Goal: Use online tool/utility: Use online tool/utility

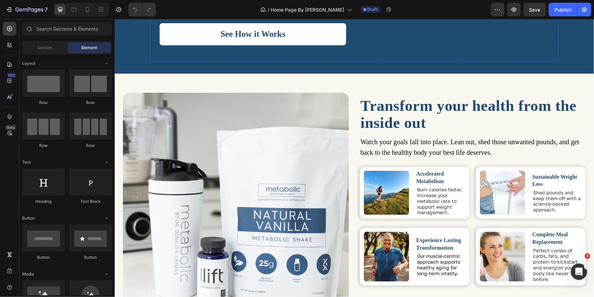
scroll to position [476, 0]
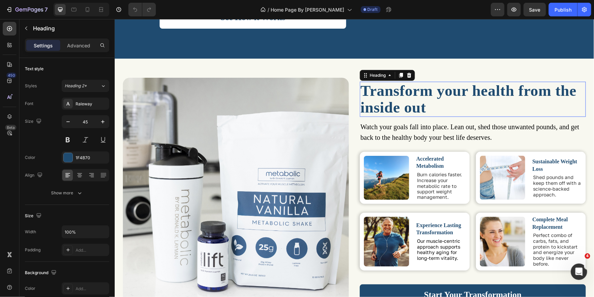
click at [400, 98] on span "Transform your health from the inside out" at bounding box center [468, 99] width 216 height 34
click at [408, 101] on span "Transform your health from the inside out" at bounding box center [468, 99] width 216 height 34
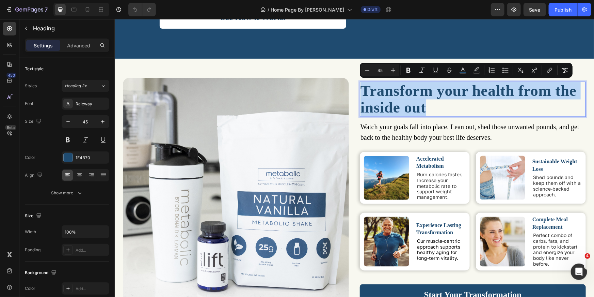
drag, startPoint x: 426, startPoint y: 105, endPoint x: 360, endPoint y: 91, distance: 67.7
click at [360, 91] on p "Transform your health from the inside out" at bounding box center [472, 99] width 225 height 34
copy span "Transform your health from the inside out"
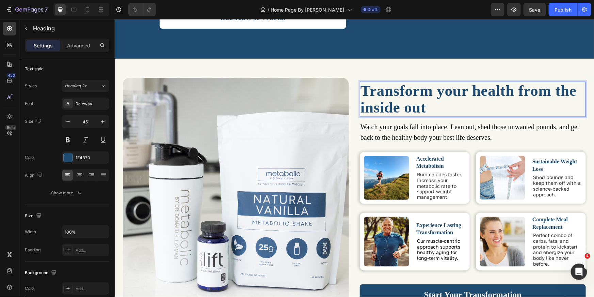
click at [423, 100] on span "Transform your health from the inside out" at bounding box center [468, 99] width 216 height 34
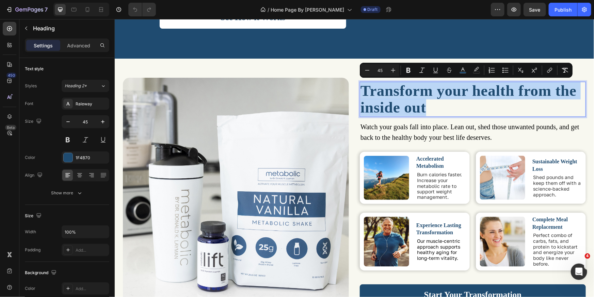
drag, startPoint x: 426, startPoint y: 105, endPoint x: 362, endPoint y: 87, distance: 65.8
click at [362, 87] on p "Transform your health from the inside out" at bounding box center [472, 99] width 225 height 34
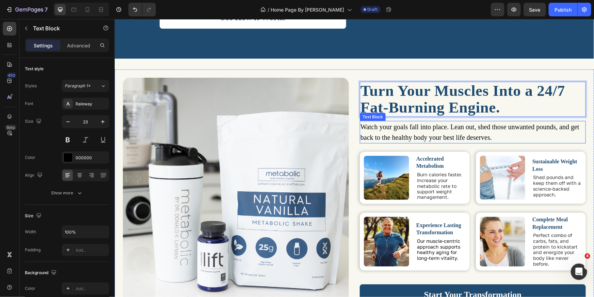
click at [448, 133] on span "Watch your goals fall into place. Lean out, shed those unwanted pounds, and get…" at bounding box center [469, 132] width 219 height 18
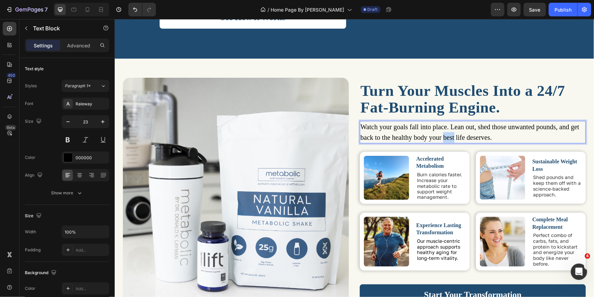
click at [448, 133] on span "Watch your goals fall into place. Lean out, shed those unwanted pounds, and get…" at bounding box center [469, 132] width 219 height 18
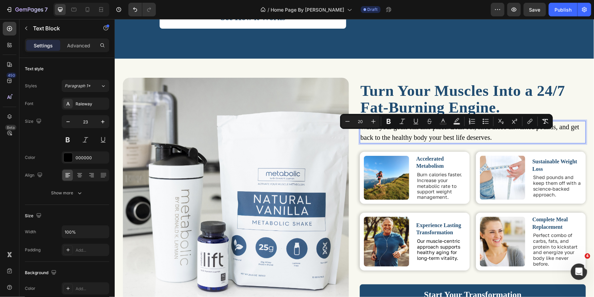
click at [463, 131] on span "Watch your goals fall into place. Lean out, shed those unwanted pounds, and get…" at bounding box center [469, 132] width 219 height 18
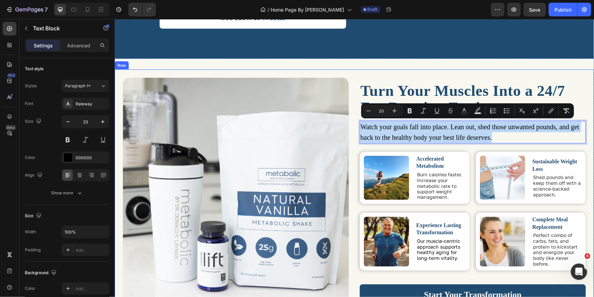
drag, startPoint x: 490, startPoint y: 135, endPoint x: 367, endPoint y: 129, distance: 123.1
click at [354, 126] on div "Image ⁠⁠⁠⁠⁠⁠⁠ Turn Your Muscles Into a 24/7 Fat-Burning Engine. Heading Watch y…" at bounding box center [353, 192] width 479 height 247
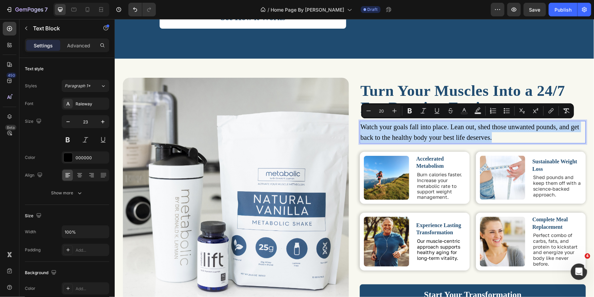
copy span "Watch your goals fall into place. Lean out, shed those unwanted pounds, and get…"
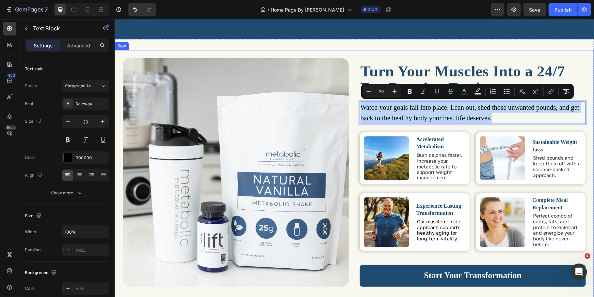
scroll to position [523, 0]
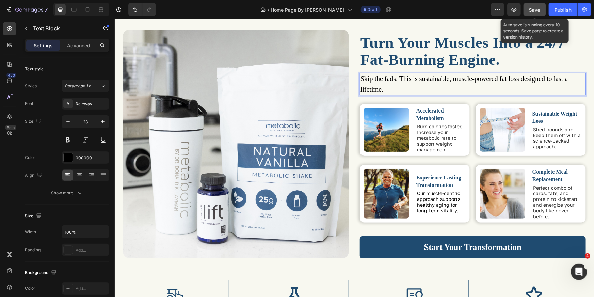
drag, startPoint x: 541, startPoint y: 11, endPoint x: 423, endPoint y: 6, distance: 118.2
click at [541, 11] on span "Save" at bounding box center [535, 10] width 11 height 6
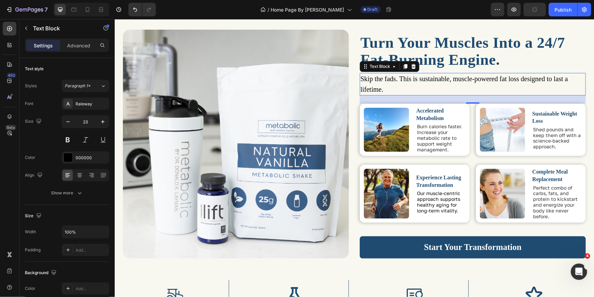
click at [397, 79] on span "Skip the fads. This is sustainable, muscle-powered fat loss designed to last a …" at bounding box center [464, 84] width 208 height 18
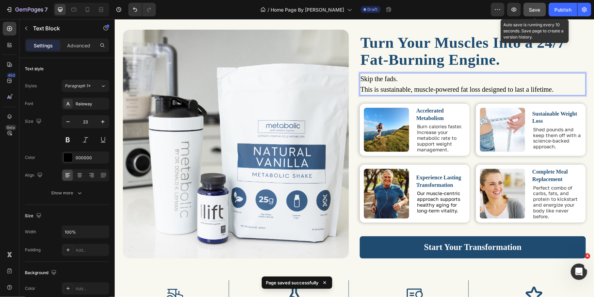
click at [531, 11] on span "Save" at bounding box center [535, 10] width 11 height 6
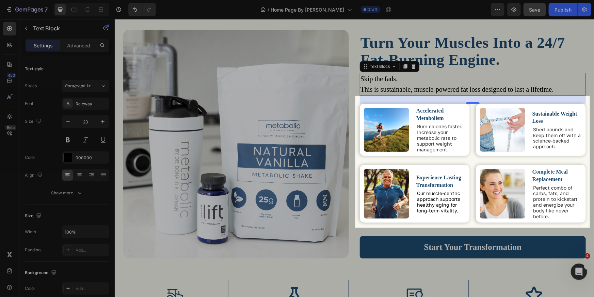
drag, startPoint x: 356, startPoint y: 96, endPoint x: 590, endPoint y: 227, distance: 268.9
click at [590, 227] on div "689 X 386" at bounding box center [297, 148] width 594 height 297
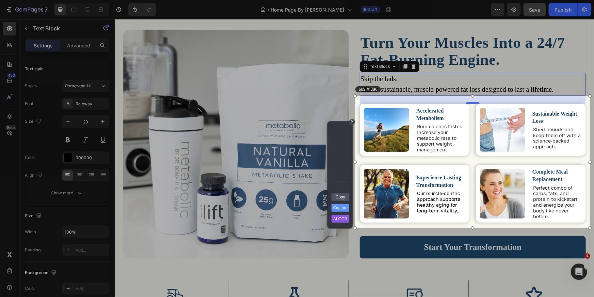
click at [337, 195] on link "Copy" at bounding box center [341, 196] width 18 height 7
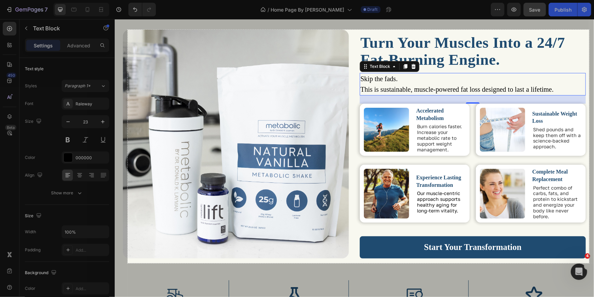
drag, startPoint x: 131, startPoint y: 32, endPoint x: 589, endPoint y: 263, distance: 513.4
click at [589, 263] on div "1356 X 685" at bounding box center [297, 148] width 594 height 297
click at [510, 185] on div "1356 X 685" at bounding box center [358, 146] width 462 height 233
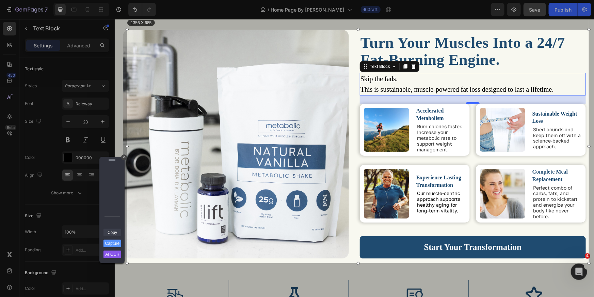
click at [116, 232] on link "Copy" at bounding box center [113, 232] width 18 height 7
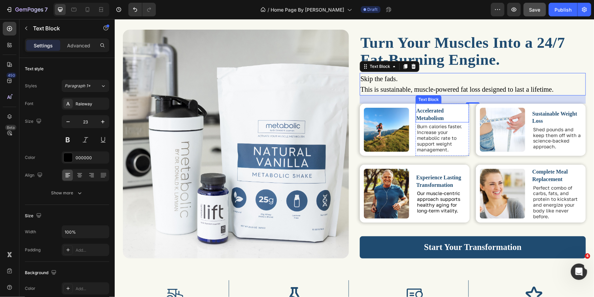
click at [440, 116] on span "Accelerated Metabolism" at bounding box center [430, 113] width 28 height 13
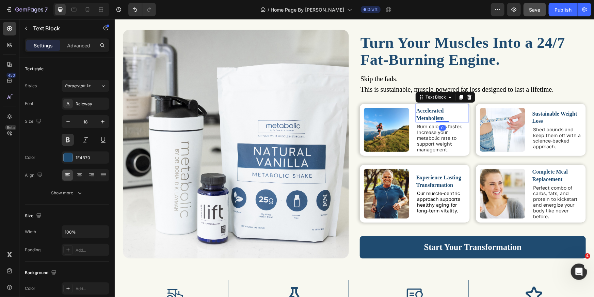
click at [440, 116] on span "Accelerated Metabolism" at bounding box center [430, 113] width 28 height 13
click at [442, 119] on p "Accelerated Metabolism" at bounding box center [441, 114] width 51 height 15
drag, startPoint x: 441, startPoint y: 118, endPoint x: 416, endPoint y: 116, distance: 25.2
click at [416, 118] on p "Accelerated Metabolism" at bounding box center [441, 114] width 51 height 15
click at [416, 111] on span "Accelerated Metabolism" at bounding box center [430, 113] width 28 height 13
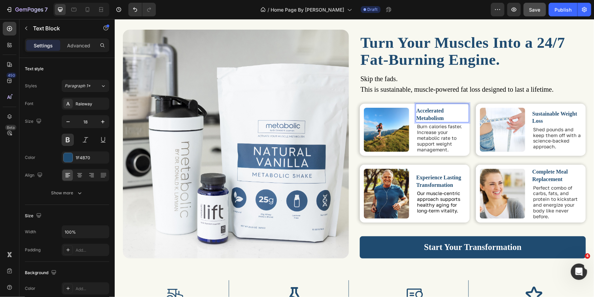
click at [422, 115] on span "Accelerated Metabolism" at bounding box center [430, 113] width 28 height 13
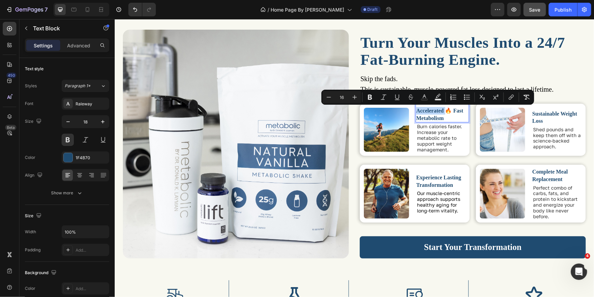
drag, startPoint x: 444, startPoint y: 109, endPoint x: 414, endPoint y: 110, distance: 30.0
click at [416, 110] on span "Accelerated 🔥 Fast Metabolism" at bounding box center [439, 113] width 47 height 13
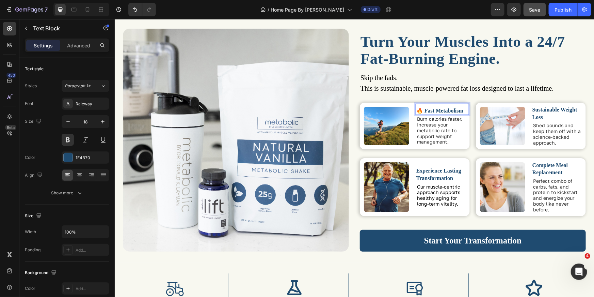
click at [457, 109] on span "🔥 Fast Metabolism" at bounding box center [439, 110] width 47 height 6
drag, startPoint x: 430, startPoint y: 110, endPoint x: 433, endPoint y: 121, distance: 11.0
click at [430, 110] on span "🔥 Fast Metabolism" at bounding box center [439, 110] width 47 height 6
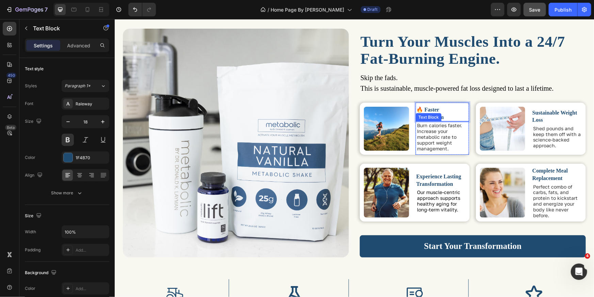
scroll to position [523, 0]
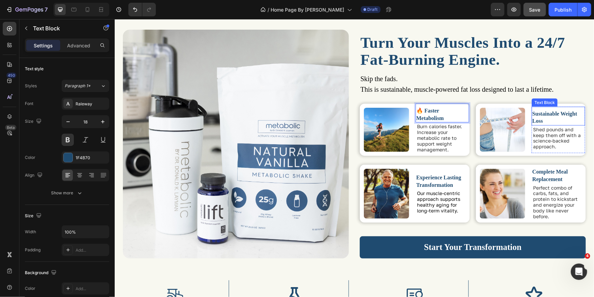
click at [543, 115] on span "Sustainable Weight Loss" at bounding box center [554, 116] width 45 height 13
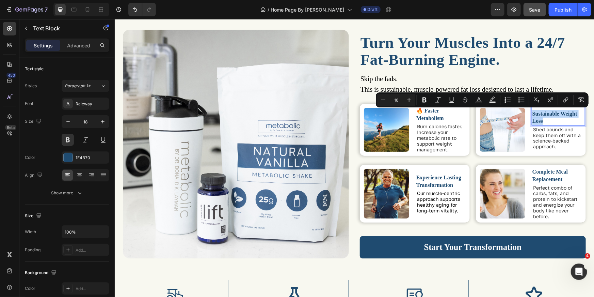
drag, startPoint x: 541, startPoint y: 121, endPoint x: 529, endPoint y: 113, distance: 15.1
click at [532, 113] on p "Sustainable Weight Loss" at bounding box center [557, 117] width 51 height 15
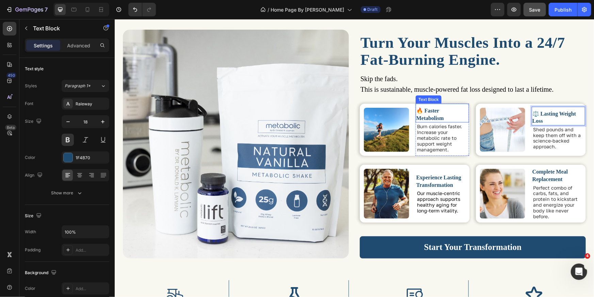
click at [425, 116] on span "🔥 Faster Metabolism" at bounding box center [430, 113] width 28 height 13
click at [435, 115] on span "🔥 Faster Metabolism" at bounding box center [430, 113] width 28 height 13
drag, startPoint x: 429, startPoint y: 114, endPoint x: 423, endPoint y: 111, distance: 7.0
click at [423, 111] on p "🔥 Faster Metabolism" at bounding box center [441, 114] width 51 height 15
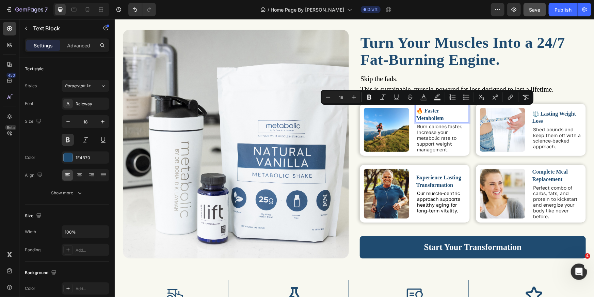
scroll to position [524, 0]
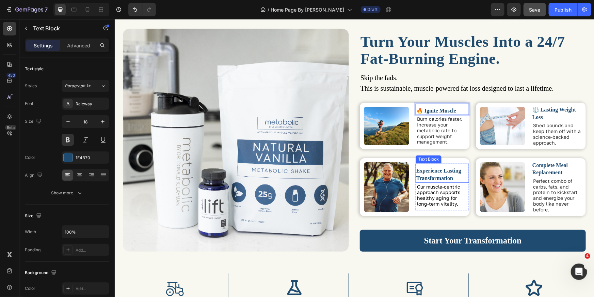
click at [444, 179] on span "Experience Lasting Transformation" at bounding box center [438, 173] width 45 height 13
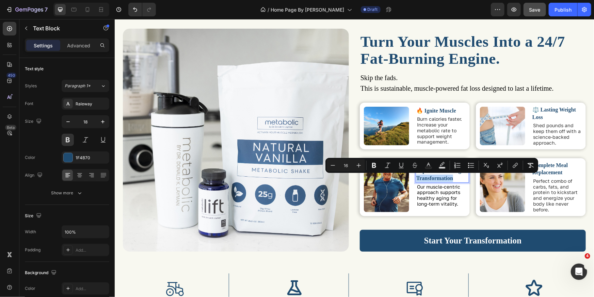
click at [450, 180] on span "Experience Lasting Transformation" at bounding box center [438, 173] width 45 height 13
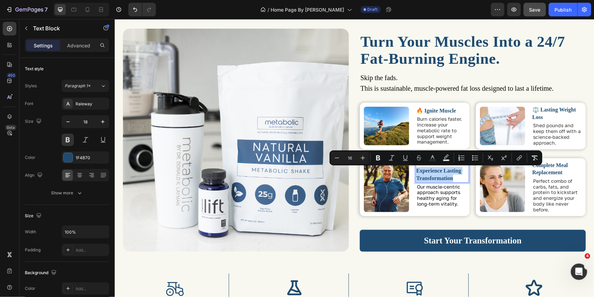
drag, startPoint x: 450, startPoint y: 180, endPoint x: 415, endPoint y: 172, distance: 36.0
click at [416, 172] on p "Experience Lasting Transformation" at bounding box center [441, 174] width 51 height 15
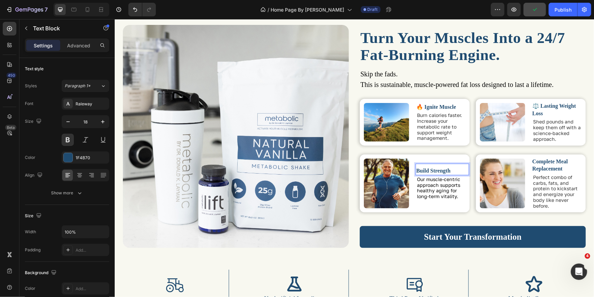
click at [416, 172] on span "Build Strength" at bounding box center [433, 170] width 34 height 6
click at [552, 127] on span "Shed pounds and keep them off with a science-backed approach." at bounding box center [557, 129] width 48 height 23
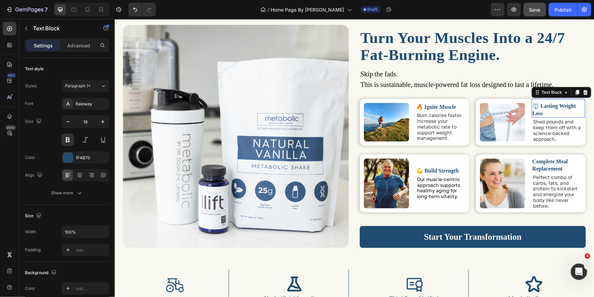
click at [548, 103] on span "⚖️ Lasting Weight Loss" at bounding box center [554, 109] width 44 height 13
click at [543, 112] on p "⚖️ Lasting Weight Loss" at bounding box center [557, 109] width 51 height 15
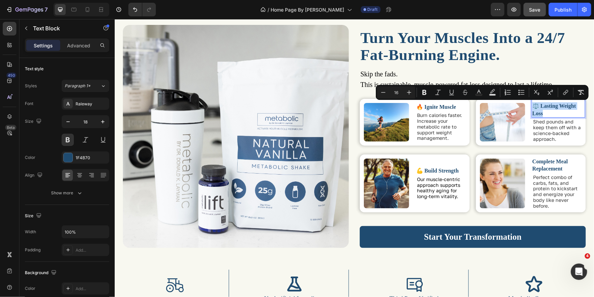
drag, startPoint x: 538, startPoint y: 109, endPoint x: 531, endPoint y: 105, distance: 8.7
click at [532, 105] on p "⚖️ Lasting Weight Loss" at bounding box center [557, 109] width 51 height 15
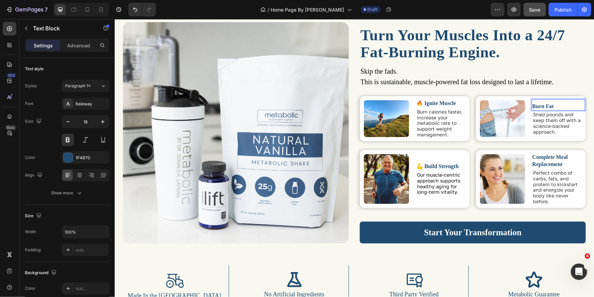
click at [559, 106] on p "Burn Fat" at bounding box center [557, 105] width 51 height 7
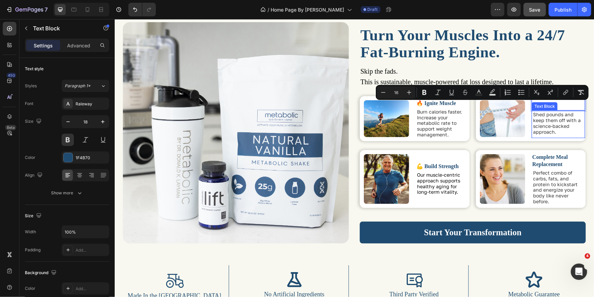
click at [557, 127] on span "Shed pounds and keep them off with a science-backed approach." at bounding box center [557, 122] width 48 height 23
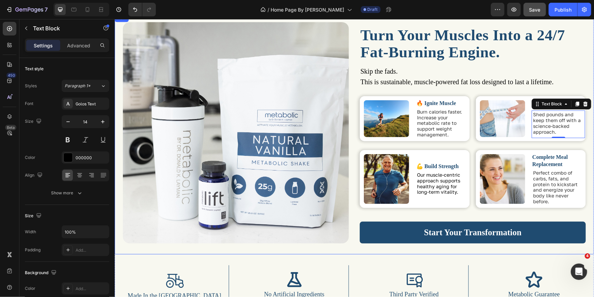
click at [584, 140] on div "Image ⁠⁠⁠⁠⁠⁠⁠ Turn Your Muscles Into a 24/7 Fat-Burning Engine. Heading Skip th…" at bounding box center [353, 134] width 479 height 240
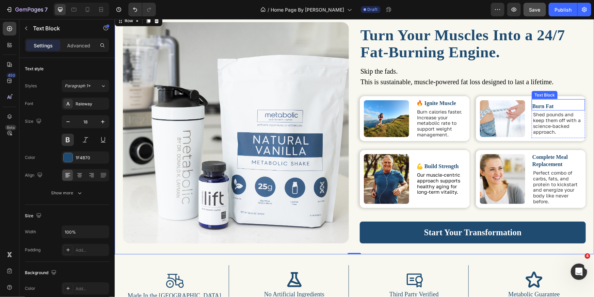
click at [532, 105] on span "Burn Fat" at bounding box center [542, 106] width 21 height 6
click at [532, 105] on span "Fat" at bounding box center [536, 106] width 8 height 6
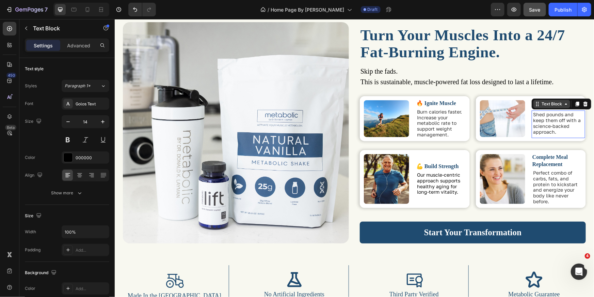
click at [547, 106] on div "Text Block" at bounding box center [551, 103] width 23 height 6
click at [550, 114] on span "Shed pounds and keep them off with a science-backed approach." at bounding box center [557, 122] width 48 height 23
click at [550, 107] on p "urn Fat" at bounding box center [557, 105] width 51 height 7
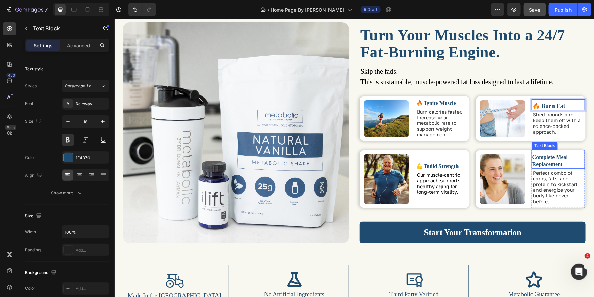
click at [551, 158] on span "Complete Meal Replacement" at bounding box center [549, 160] width 35 height 13
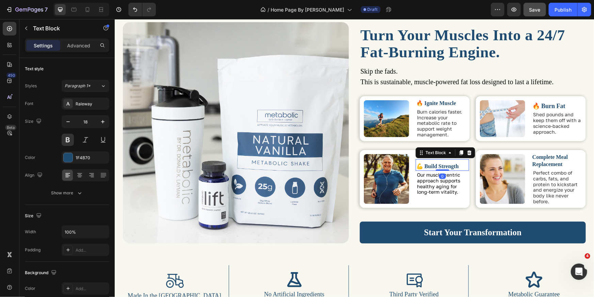
click at [435, 168] on span "💪 Build Strength" at bounding box center [437, 166] width 43 height 6
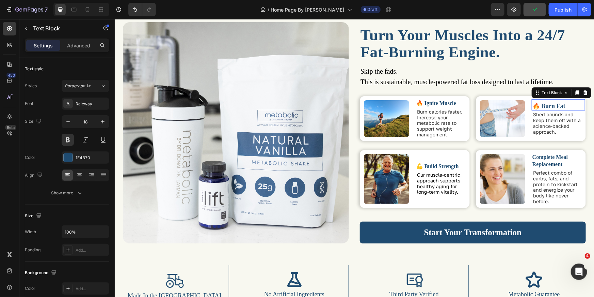
click at [562, 105] on p "🔥 Burn Fat" at bounding box center [557, 105] width 51 height 7
click at [554, 105] on p "🔥 Burn Fat" at bounding box center [557, 105] width 51 height 7
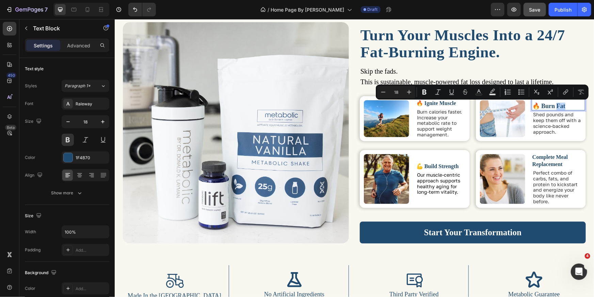
click at [555, 105] on p "🔥 Burn Fat" at bounding box center [557, 105] width 51 height 7
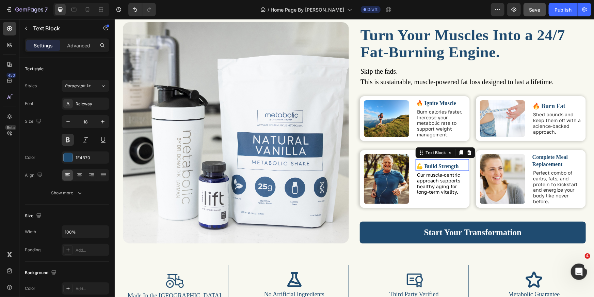
click at [435, 163] on div "💪 Build Strength" at bounding box center [441, 165] width 52 height 9
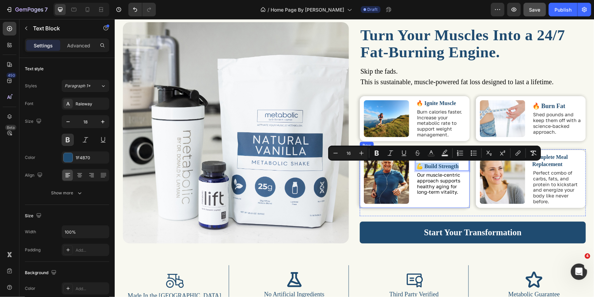
drag, startPoint x: 455, startPoint y: 166, endPoint x: 412, endPoint y: 167, distance: 43.6
click at [412, 167] on div "Image 💪 Build Strength Text Block 0 Our muscle-centric approach supports health…" at bounding box center [415, 178] width 110 height 58
click at [104, 118] on icon "button" at bounding box center [102, 121] width 7 height 7
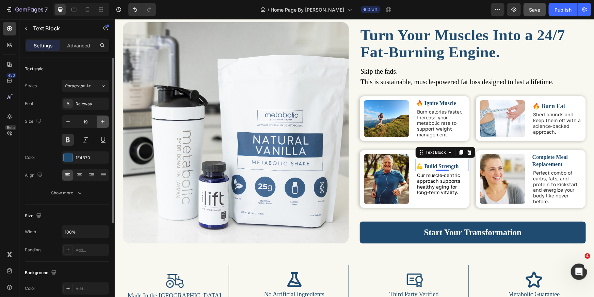
click at [104, 118] on icon "button" at bounding box center [102, 121] width 7 height 7
type input "20"
click at [557, 107] on p "🔥 Burn Fat" at bounding box center [557, 105] width 51 height 7
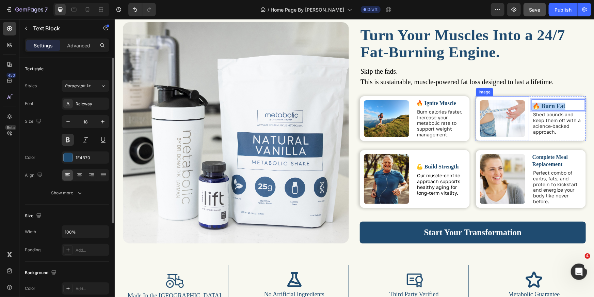
drag, startPoint x: 563, startPoint y: 106, endPoint x: 523, endPoint y: 107, distance: 39.9
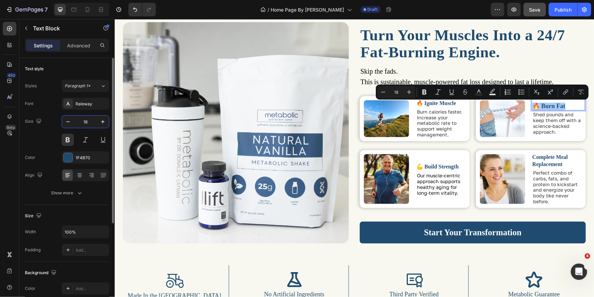
click at [84, 123] on input "18" at bounding box center [85, 121] width 22 height 12
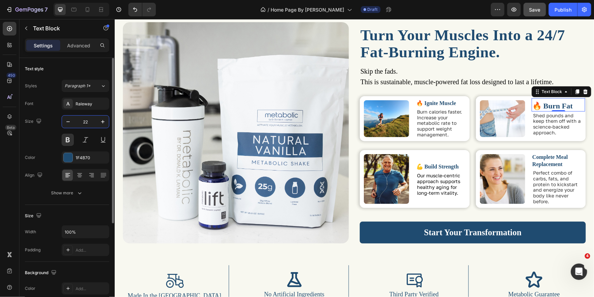
click at [85, 126] on input "22" at bounding box center [85, 121] width 22 height 12
click at [85, 125] on input "22" at bounding box center [85, 121] width 22 height 12
type input "20"
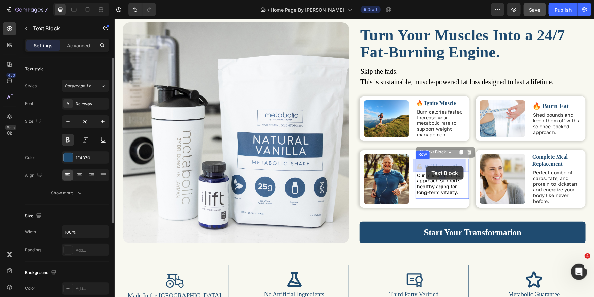
drag, startPoint x: 455, startPoint y: 166, endPoint x: 426, endPoint y: 166, distance: 29.3
click at [445, 166] on span "💪 Build Strength" at bounding box center [437, 166] width 43 height 6
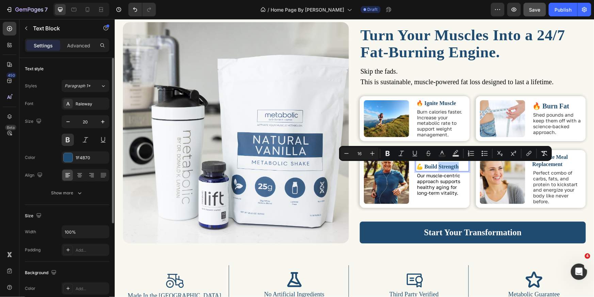
click at [454, 166] on span "💪 Build Strength" at bounding box center [437, 166] width 43 height 6
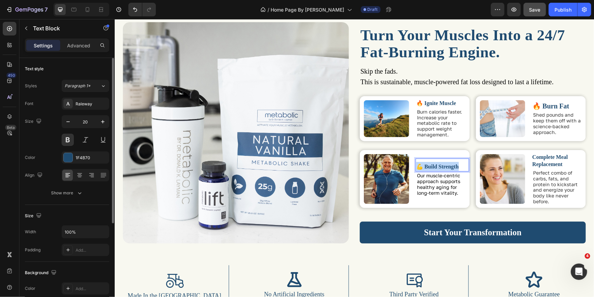
drag, startPoint x: 456, startPoint y: 167, endPoint x: 412, endPoint y: 166, distance: 43.6
click at [415, 166] on div "💪 Build Strength" at bounding box center [441, 166] width 52 height 10
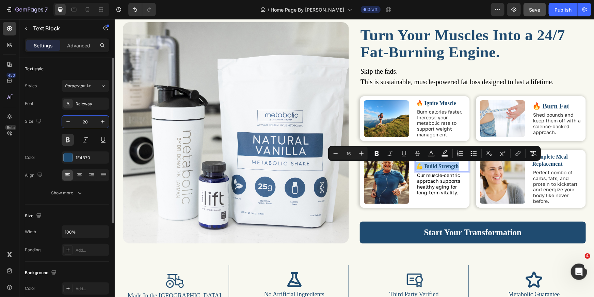
click at [85, 125] on input "20" at bounding box center [85, 121] width 22 height 12
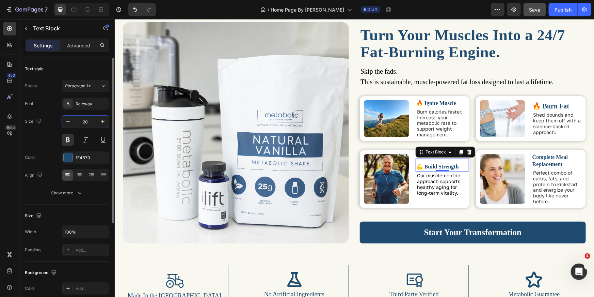
click at [85, 125] on input "20" at bounding box center [85, 121] width 22 height 12
type input "20"
click at [448, 104] on span "🔥 Ignite Muscle" at bounding box center [436, 103] width 40 height 6
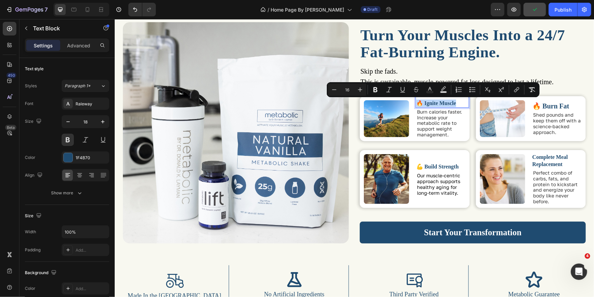
drag, startPoint x: 453, startPoint y: 104, endPoint x: 414, endPoint y: 102, distance: 38.5
click at [416, 102] on span "🔥 Ignite Muscle" at bounding box center [436, 103] width 40 height 6
click at [360, 90] on icon "Editor contextual toolbar" at bounding box center [360, 90] width 4 height 4
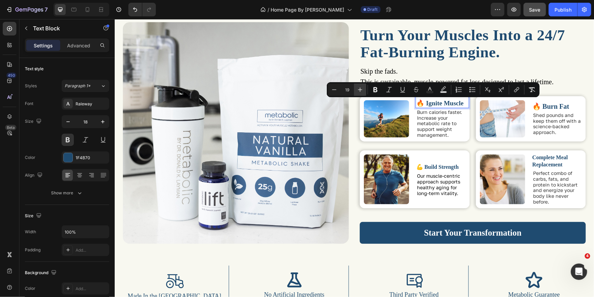
click at [360, 90] on icon "Editor contextual toolbar" at bounding box center [360, 90] width 4 height 4
type input "20"
click at [452, 162] on p "💪 Build Strength" at bounding box center [441, 166] width 51 height 9
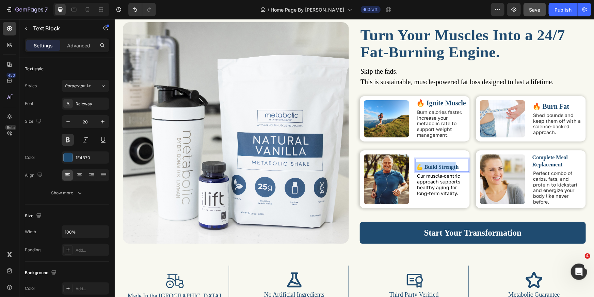
drag, startPoint x: 454, startPoint y: 166, endPoint x: 414, endPoint y: 167, distance: 39.5
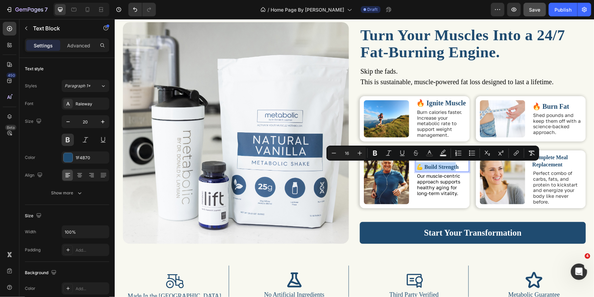
click at [436, 166] on span "💪 Build Strength" at bounding box center [437, 166] width 43 height 6
click at [455, 164] on span "💪 Build Strength" at bounding box center [437, 166] width 43 height 6
drag, startPoint x: 455, startPoint y: 165, endPoint x: 414, endPoint y: 167, distance: 40.9
click at [416, 167] on p "💪 Build Strength" at bounding box center [441, 166] width 51 height 9
click at [365, 155] on button "Plus" at bounding box center [362, 153] width 12 height 12
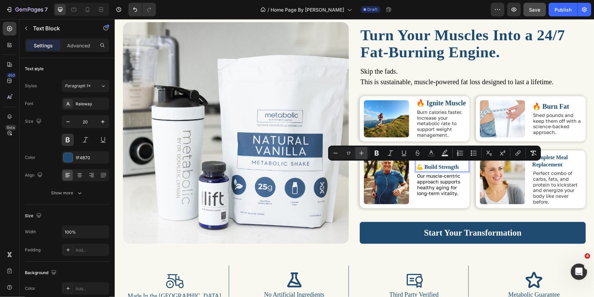
click at [365, 155] on button "Plus" at bounding box center [362, 153] width 12 height 12
click at [336, 153] on icon "Editor contextual toolbar" at bounding box center [335, 152] width 7 height 7
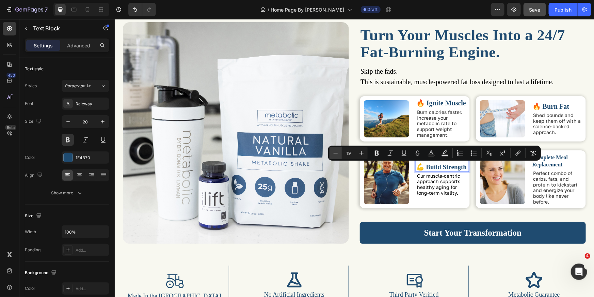
type input "18"
click at [446, 104] on span "🔥 Ignite Muscle" at bounding box center [441, 102] width 50 height 7
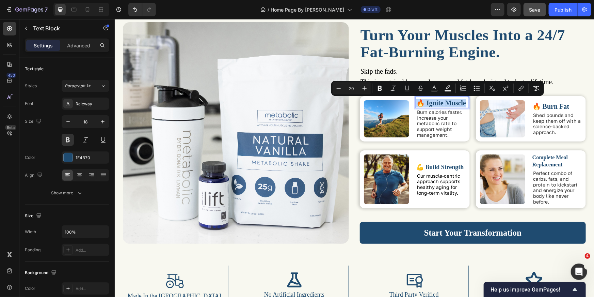
drag, startPoint x: 460, startPoint y: 103, endPoint x: 415, endPoint y: 105, distance: 45.4
click at [416, 105] on span "🔥 Ignite Muscle" at bounding box center [441, 102] width 50 height 7
click at [340, 88] on icon "Editor contextual toolbar" at bounding box center [339, 88] width 4 height 0
type input "18"
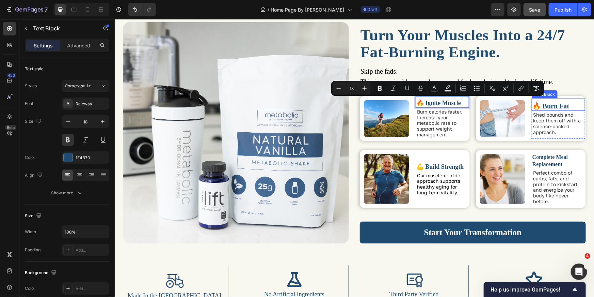
click at [567, 107] on p "🔥 Burn Fat" at bounding box center [557, 105] width 51 height 8
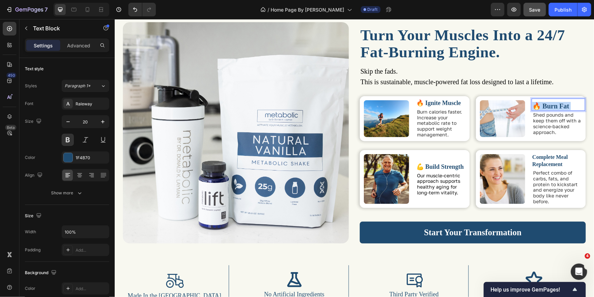
drag, startPoint x: 567, startPoint y: 107, endPoint x: 539, endPoint y: 106, distance: 28.0
click at [541, 105] on p "🔥 Burn Fat" at bounding box center [557, 105] width 51 height 8
drag, startPoint x: 563, startPoint y: 105, endPoint x: 531, endPoint y: 105, distance: 32.4
click at [532, 105] on p "🔥 Burn Fat" at bounding box center [557, 105] width 51 height 8
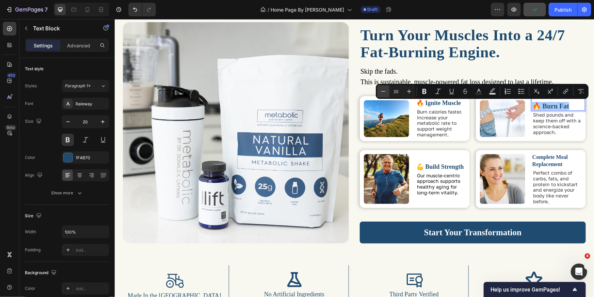
click at [388, 93] on button "Minus" at bounding box center [383, 91] width 12 height 12
drag, startPoint x: 388, startPoint y: 93, endPoint x: 316, endPoint y: 102, distance: 71.7
click at [388, 93] on button "Minus" at bounding box center [383, 91] width 12 height 12
type input "18"
click at [559, 163] on p "Complete Meal Replacement" at bounding box center [557, 160] width 51 height 15
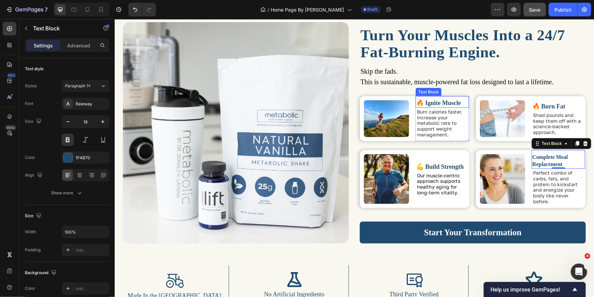
click at [441, 104] on span "🔥 Ignite Muscle" at bounding box center [438, 102] width 45 height 7
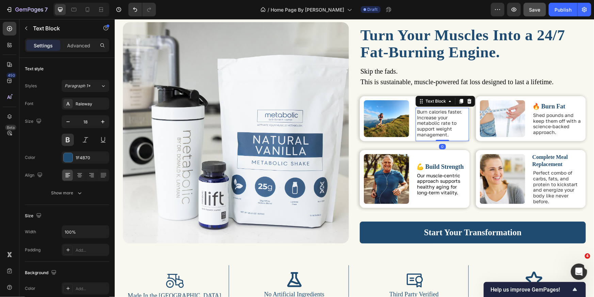
click at [434, 131] on span "Burn calories faster. Increase your metabolic rate to support weight management." at bounding box center [439, 122] width 45 height 29
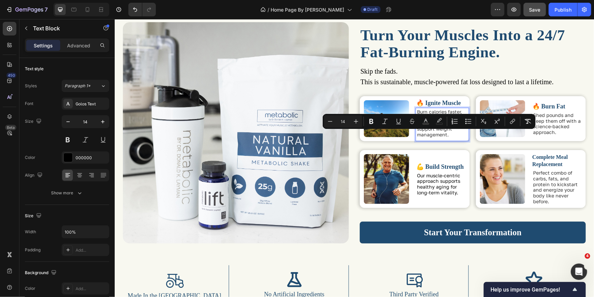
click at [448, 135] on p "Burn calories faster. Increase your metabolic rate to support weight management." at bounding box center [442, 123] width 50 height 29
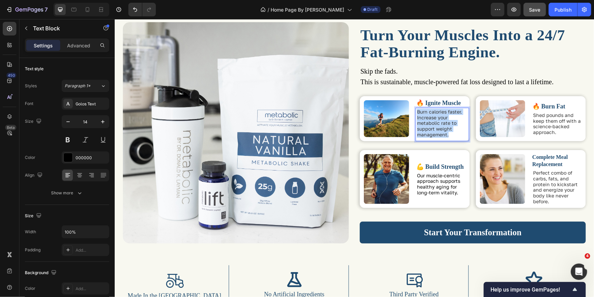
drag, startPoint x: 445, startPoint y: 135, endPoint x: 414, endPoint y: 112, distance: 38.6
click at [416, 112] on div "Burn calories faster. Increase your metabolic rate to support weight management." at bounding box center [441, 123] width 51 height 30
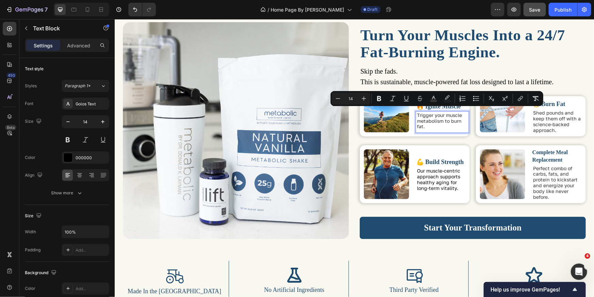
scroll to position [534, 0]
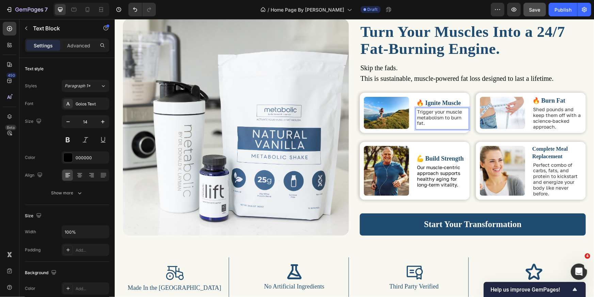
click at [422, 123] on p "Trigger your muscle metabolism to burn fat." at bounding box center [442, 117] width 50 height 17
click at [417, 111] on span "Trigger your muscle metabolism to burn fat." at bounding box center [439, 116] width 45 height 17
click at [445, 125] on p "learn to trigger your muscle metabolism to burn fat." at bounding box center [442, 117] width 50 height 17
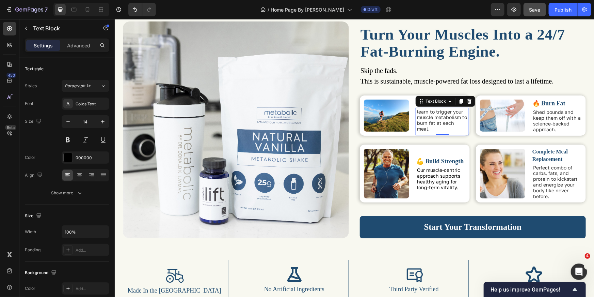
drag, startPoint x: 438, startPoint y: 133, endPoint x: 414, endPoint y: 114, distance: 30.3
click at [415, 113] on div "learn to trigger your muscle metabolism to burn fat at each meal. Text Block 0" at bounding box center [441, 121] width 53 height 28
drag, startPoint x: 428, startPoint y: 130, endPoint x: 439, endPoint y: 126, distance: 12.3
click at [423, 121] on p "learn to trigger your muscle metabolism to burn fat at each meal." at bounding box center [442, 120] width 50 height 23
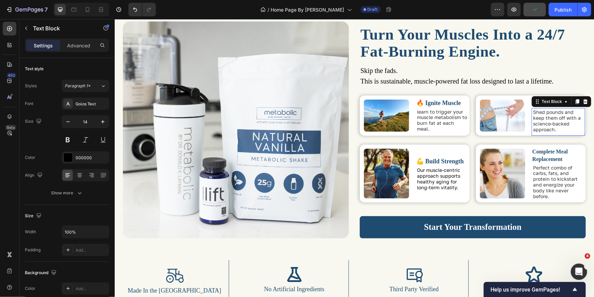
click at [550, 125] on span "Shed pounds and keep them off with a science-backed approach." at bounding box center [557, 120] width 48 height 23
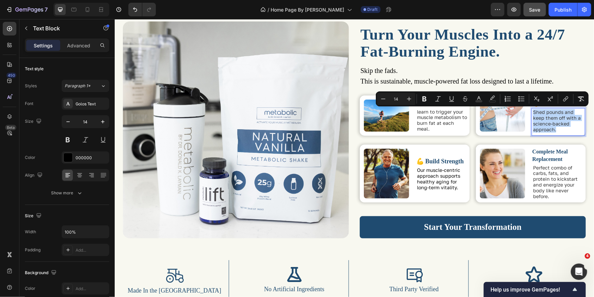
drag, startPoint x: 555, startPoint y: 128, endPoint x: 530, endPoint y: 113, distance: 29.0
click at [533, 113] on p "Shed pounds and keep them off with a science-backed approach." at bounding box center [558, 120] width 50 height 23
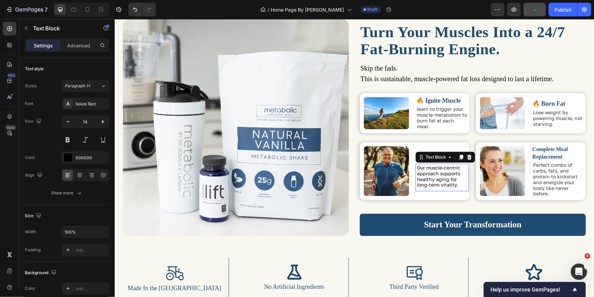
click at [437, 180] on span "Our muscle-centric approach supports healthy aging for long-term vitality." at bounding box center [438, 175] width 43 height 23
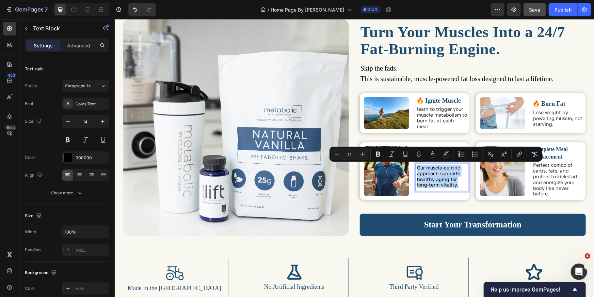
drag, startPoint x: 454, startPoint y: 182, endPoint x: 413, endPoint y: 170, distance: 42.0
click at [417, 170] on span "Our muscle-centric approach supports healthy aging for long-term vitality." at bounding box center [438, 175] width 43 height 23
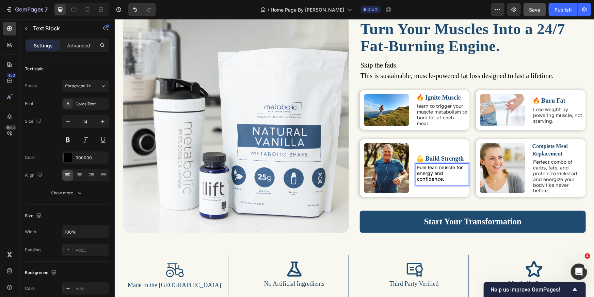
click at [417, 172] on span "Fuel lean muscle for energy and confidence." at bounding box center [440, 172] width 46 height 17
click at [443, 159] on span "💪 Build Strength" at bounding box center [440, 158] width 48 height 7
click at [453, 160] on span "💪 Build Strength" at bounding box center [440, 158] width 48 height 7
click at [456, 160] on span "💪 Build Strength" at bounding box center [440, 158] width 48 height 7
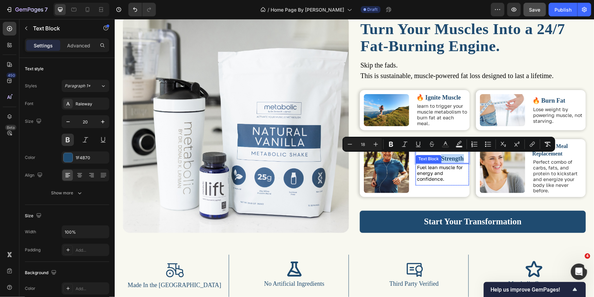
click at [430, 163] on div "Fuel lean muscle for energy and confidence. Text Block" at bounding box center [441, 174] width 53 height 22
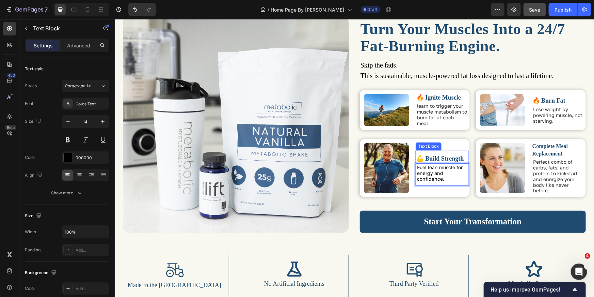
click at [442, 160] on span "💪 Build Strength" at bounding box center [440, 158] width 48 height 7
click at [457, 159] on span "💪 Build Strength" at bounding box center [440, 158] width 48 height 7
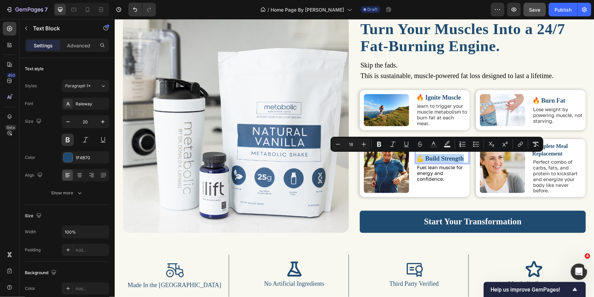
drag, startPoint x: 461, startPoint y: 159, endPoint x: 414, endPoint y: 160, distance: 46.7
click at [416, 160] on p "💪 Build Strength" at bounding box center [441, 158] width 51 height 9
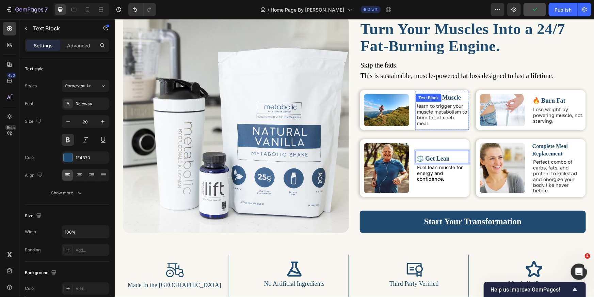
click at [432, 106] on span "learn to trigger your muscle metabolism to burn fat at each meal." at bounding box center [442, 114] width 50 height 23
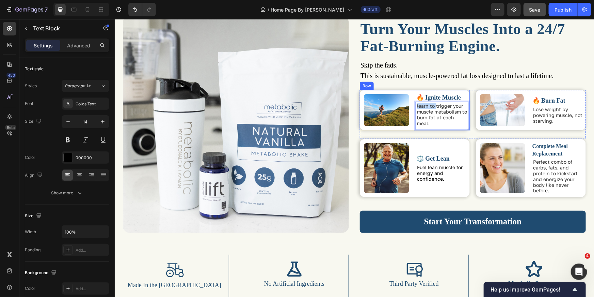
drag, startPoint x: 433, startPoint y: 107, endPoint x: 412, endPoint y: 107, distance: 21.5
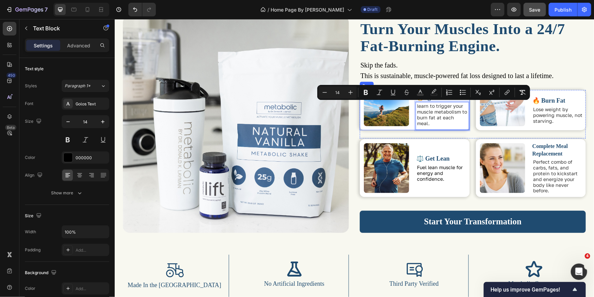
scroll to position [539, 0]
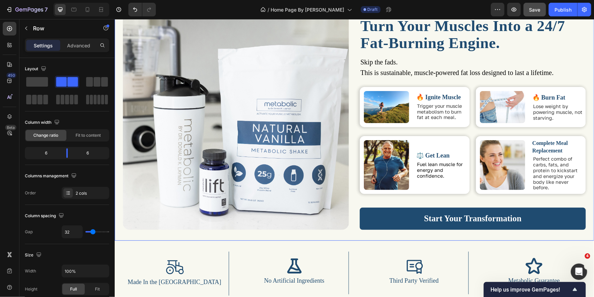
click at [583, 97] on div "Image ⁠⁠⁠⁠⁠⁠⁠ Turn Your Muscles Into a 24/7 Fat-Burning Engine. Heading Skip th…" at bounding box center [353, 121] width 479 height 235
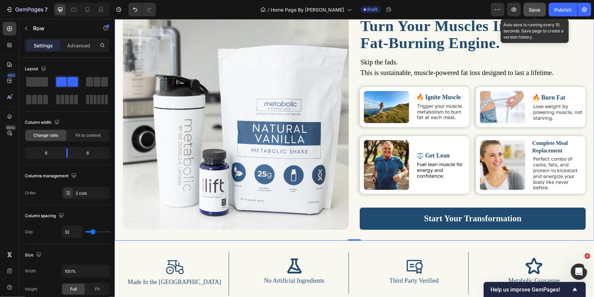
drag, startPoint x: 536, startPoint y: 5, endPoint x: 438, endPoint y: 17, distance: 98.8
click at [536, 5] on button "Save" at bounding box center [535, 10] width 22 height 14
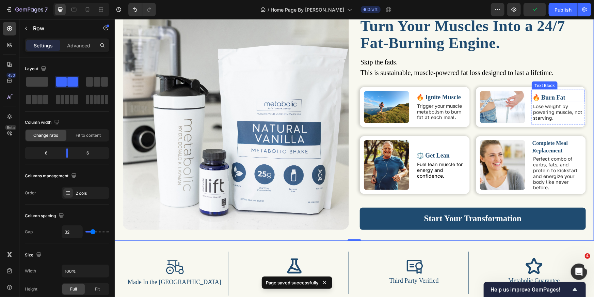
click at [553, 96] on span "🔥 Burn Fat" at bounding box center [548, 97] width 33 height 7
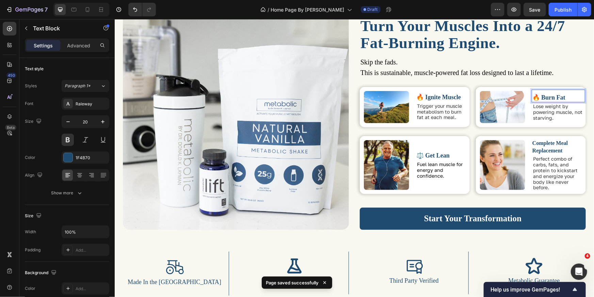
click at [553, 96] on span "🔥 Burn Fat" at bounding box center [548, 97] width 33 height 7
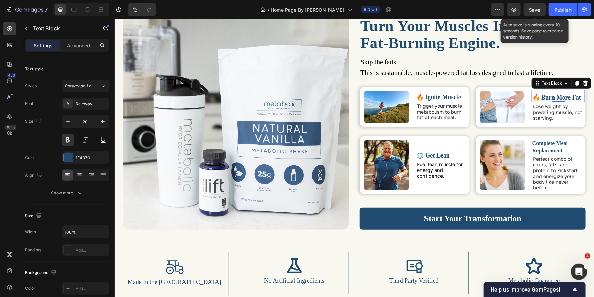
click at [537, 11] on span "Save" at bounding box center [535, 10] width 11 height 6
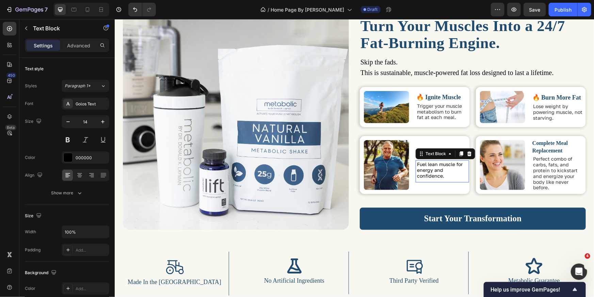
click at [436, 173] on span "Fuel lean muscle for energy and confidence." at bounding box center [440, 169] width 46 height 17
drag, startPoint x: 442, startPoint y: 176, endPoint x: 414, endPoint y: 165, distance: 30.4
click at [417, 165] on p "Fuel lean muscle for energy and confidence." at bounding box center [442, 169] width 50 height 17
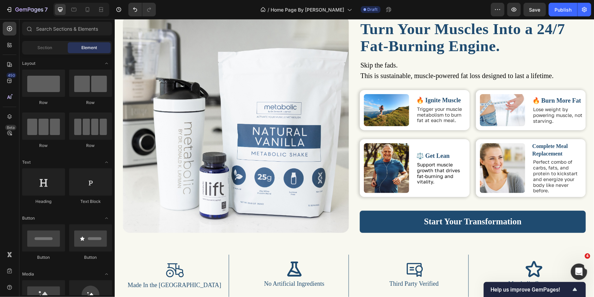
scroll to position [801, 0]
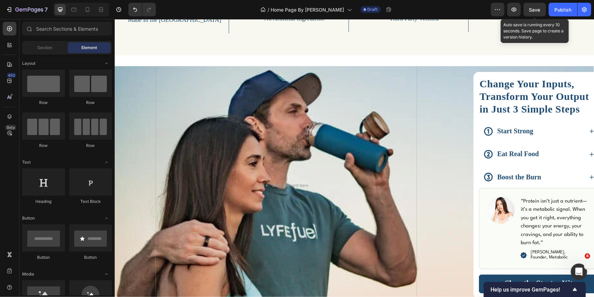
drag, startPoint x: 534, startPoint y: 12, endPoint x: 425, endPoint y: 33, distance: 111.5
click at [534, 11] on span "Save" at bounding box center [535, 10] width 11 height 6
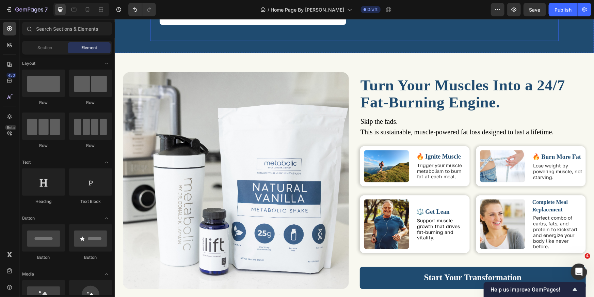
scroll to position [487, 0]
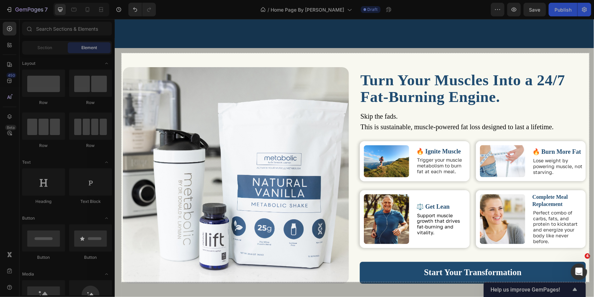
drag, startPoint x: 129, startPoint y: 64, endPoint x: 589, endPoint y: 282, distance: 508.5
click at [589, 282] on div "1374 X 671" at bounding box center [297, 148] width 594 height 297
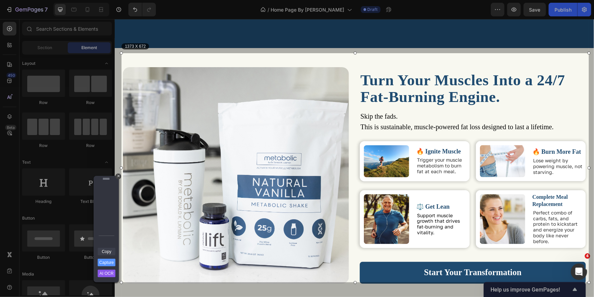
click at [112, 252] on link "Copy" at bounding box center [107, 251] width 18 height 7
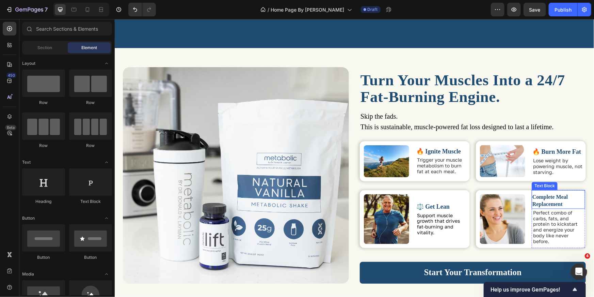
click at [558, 198] on p "Complete Meal Replacement" at bounding box center [557, 200] width 51 height 15
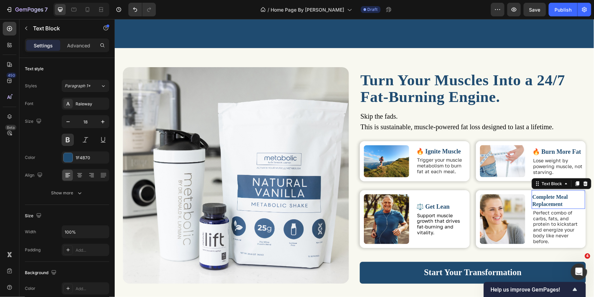
click at [558, 198] on p "Complete Meal Replacement" at bounding box center [557, 200] width 51 height 15
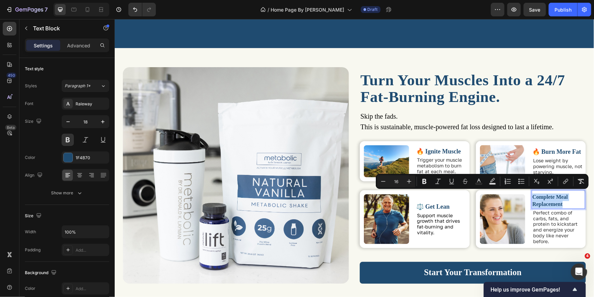
drag, startPoint x: 560, startPoint y: 203, endPoint x: 530, endPoint y: 194, distance: 31.8
click at [532, 194] on p "Complete Meal Replacement" at bounding box center [557, 200] width 51 height 15
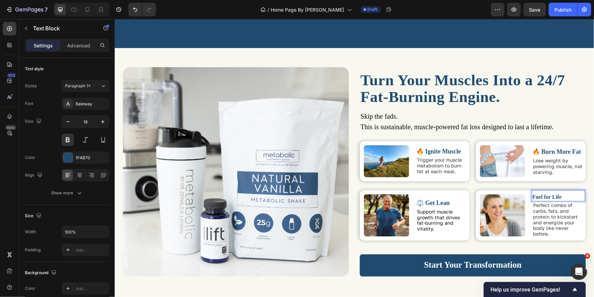
click at [532, 194] on span "Fuel for Life" at bounding box center [546, 197] width 29 height 6
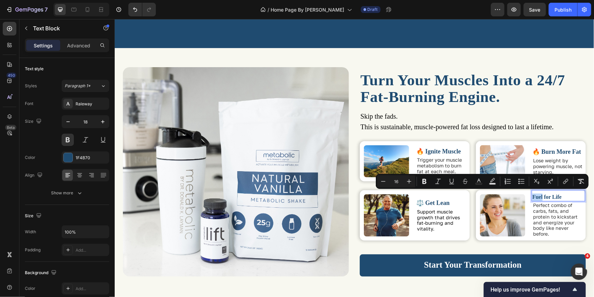
click at [532, 195] on span "Fuel for Life" at bounding box center [546, 197] width 29 height 6
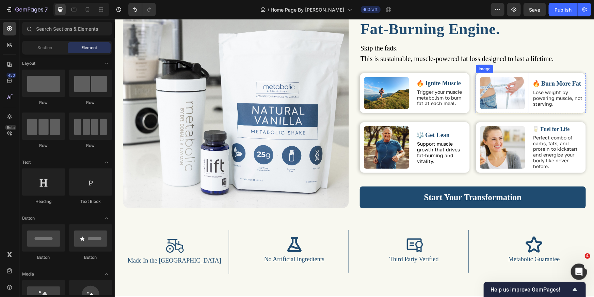
scroll to position [552, 0]
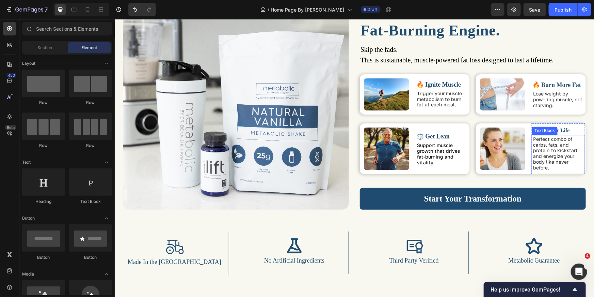
click at [545, 156] on span "Perfect combo of carbs, fats, and protein to kickstart and energize your body l…" at bounding box center [555, 153] width 45 height 34
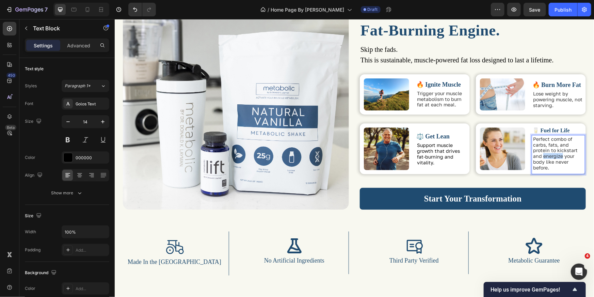
click at [545, 156] on span "Perfect combo of carbs, fats, and protein to kickstart and energize your body l…" at bounding box center [555, 153] width 45 height 34
click at [548, 168] on p "Perfect combo of carbs, fats, and protein to kickstart and energize your body l…" at bounding box center [558, 153] width 50 height 34
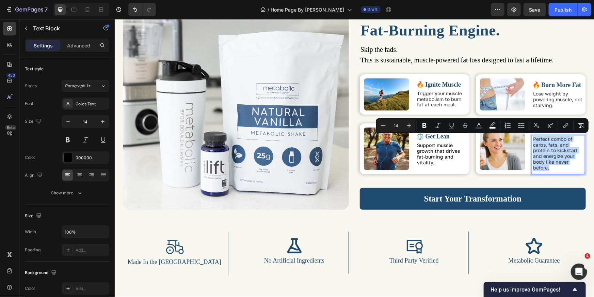
drag, startPoint x: 547, startPoint y: 167, endPoint x: 527, endPoint y: 141, distance: 32.4
click at [532, 141] on div "Perfect combo of carbs, fats, and protein to kickstart and energize your body l…" at bounding box center [558, 154] width 53 height 39
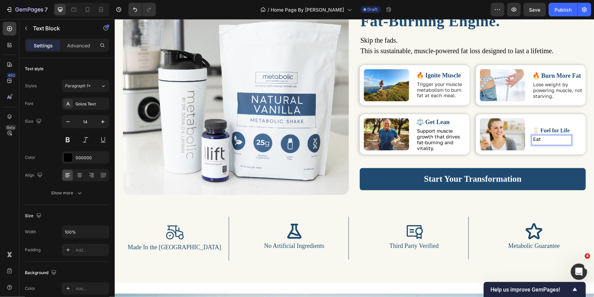
scroll to position [553, 0]
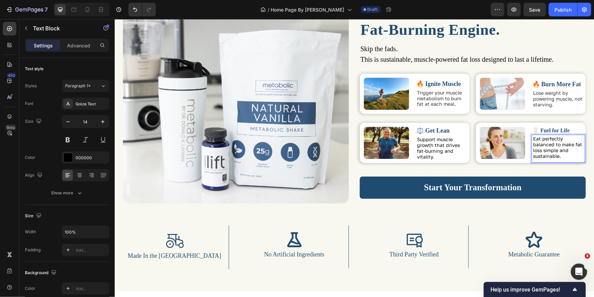
click at [544, 139] on p "Eat perfectly balanced to make fat loss simple and sustainable." at bounding box center [558, 147] width 50 height 23
click at [548, 145] on p "Eat marco balanced meals to make fat loss simple and sustainable." at bounding box center [558, 147] width 50 height 23
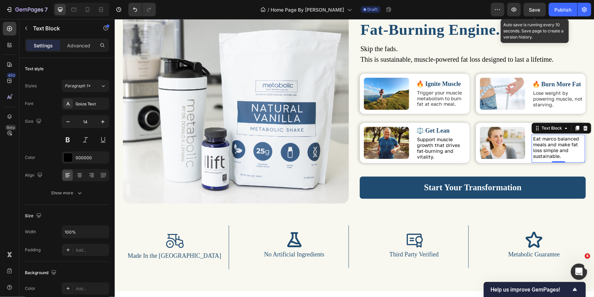
drag, startPoint x: 534, startPoint y: 11, endPoint x: 423, endPoint y: 2, distance: 112.1
click at [534, 11] on span "Save" at bounding box center [535, 10] width 11 height 6
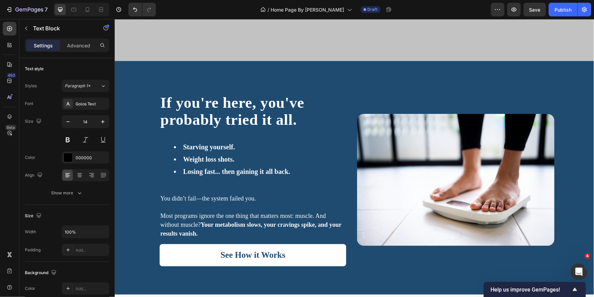
scroll to position [285, 0]
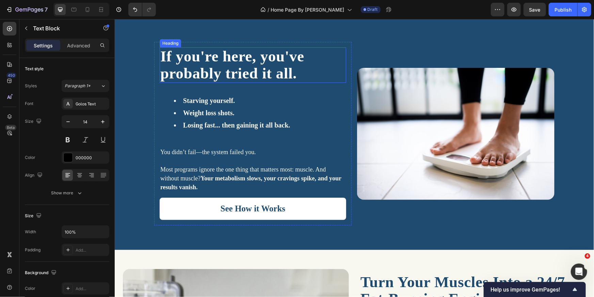
click at [224, 72] on span "If you're here, you've probably tried it all." at bounding box center [232, 64] width 144 height 34
drag, startPoint x: 224, startPoint y: 72, endPoint x: 247, endPoint y: 77, distance: 23.4
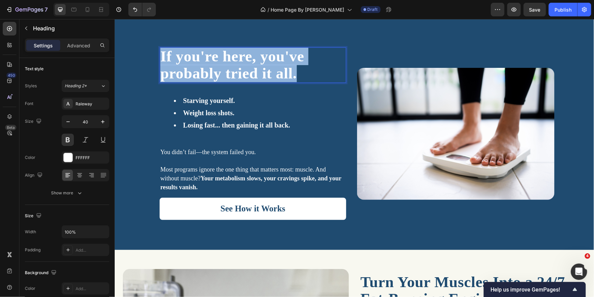
drag, startPoint x: 296, startPoint y: 74, endPoint x: 159, endPoint y: 54, distance: 137.6
click at [160, 54] on p "If you're here, you've probably tried it all." at bounding box center [252, 65] width 185 height 34
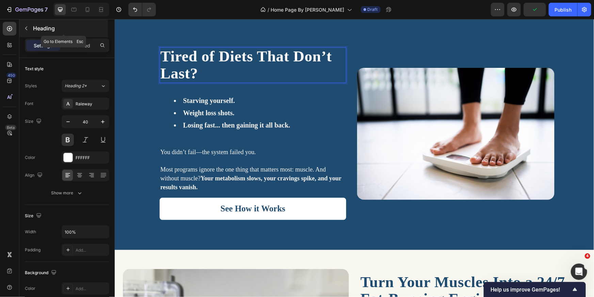
click at [29, 23] on button "button" at bounding box center [26, 28] width 11 height 11
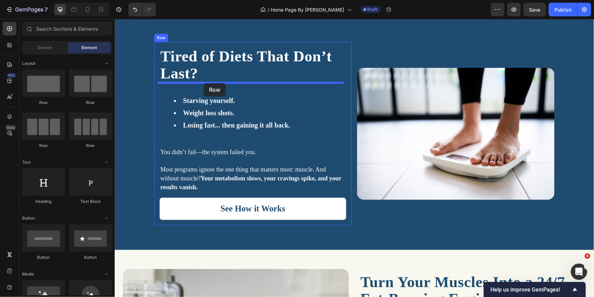
drag, startPoint x: 164, startPoint y: 107, endPoint x: 203, endPoint y: 83, distance: 46.5
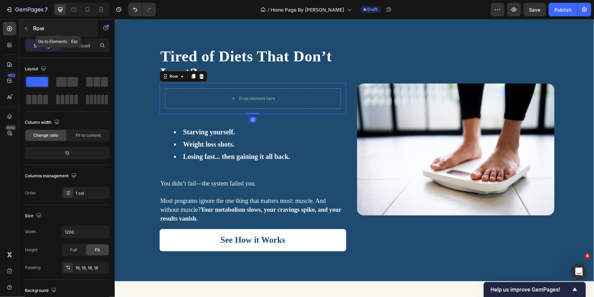
click at [35, 28] on p "Row" at bounding box center [62, 28] width 58 height 8
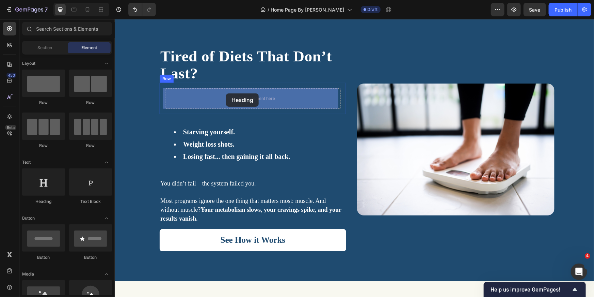
drag, startPoint x: 165, startPoint y: 203, endPoint x: 226, endPoint y: 93, distance: 126.1
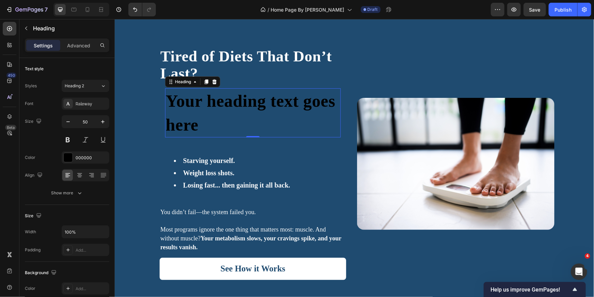
click at [198, 119] on h2 "Your heading text goes here" at bounding box center [253, 112] width 176 height 49
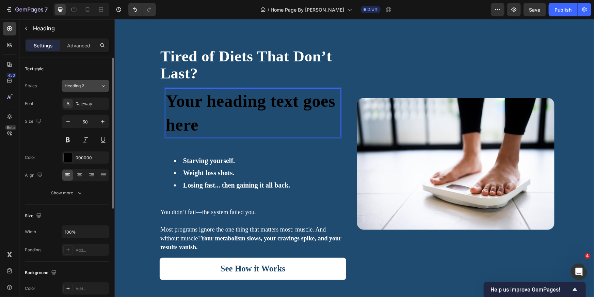
click at [91, 89] on button "Heading 2" at bounding box center [86, 86] width 48 height 12
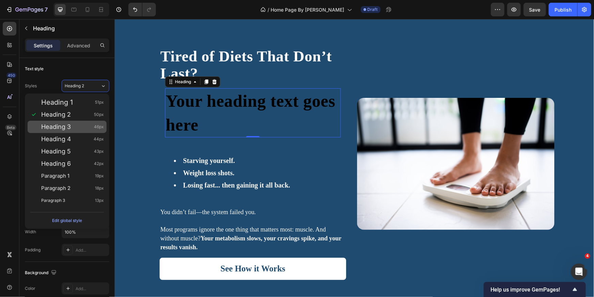
click at [92, 126] on div "Heading 3 46px" at bounding box center [72, 126] width 63 height 7
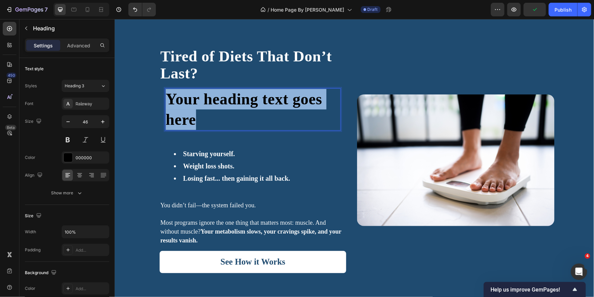
drag, startPoint x: 193, startPoint y: 117, endPoint x: 165, endPoint y: 100, distance: 33.5
click at [166, 100] on p "Your heading text goes here" at bounding box center [253, 109] width 174 height 41
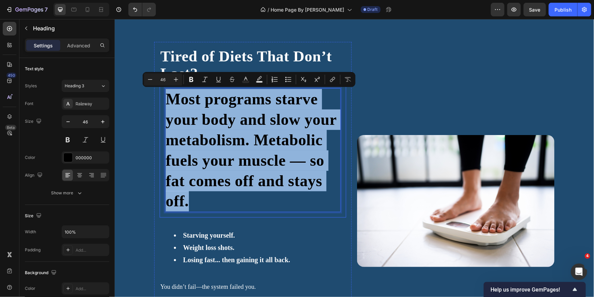
drag, startPoint x: 193, startPoint y: 205, endPoint x: 159, endPoint y: 101, distance: 108.9
click at [159, 101] on div "Most programs starve your body and slow your metabolism. Metabolic fuels your m…" at bounding box center [252, 149] width 187 height 135
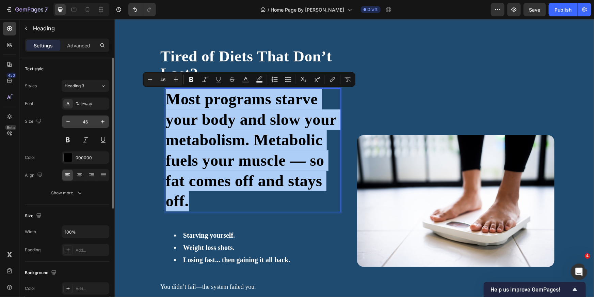
click at [83, 122] on input "46" at bounding box center [85, 121] width 22 height 12
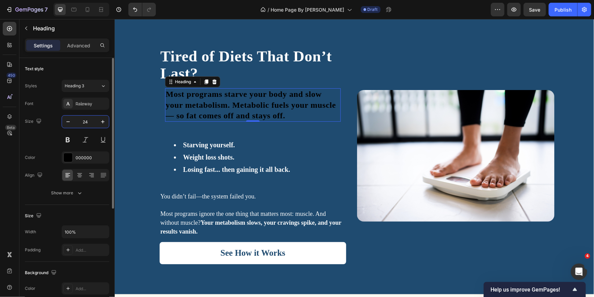
type input "24"
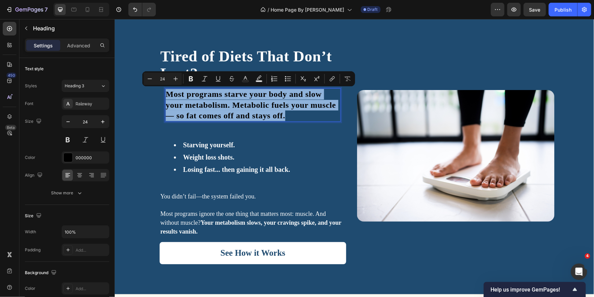
drag, startPoint x: 287, startPoint y: 114, endPoint x: 163, endPoint y: 93, distance: 125.1
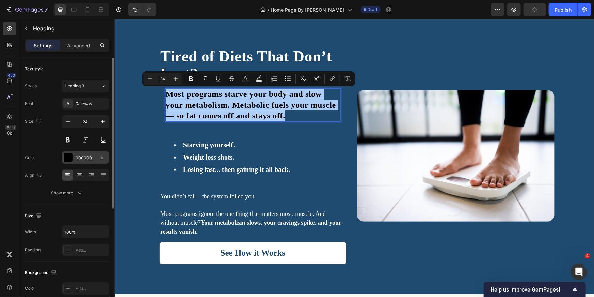
click at [72, 159] on div at bounding box center [68, 157] width 9 height 9
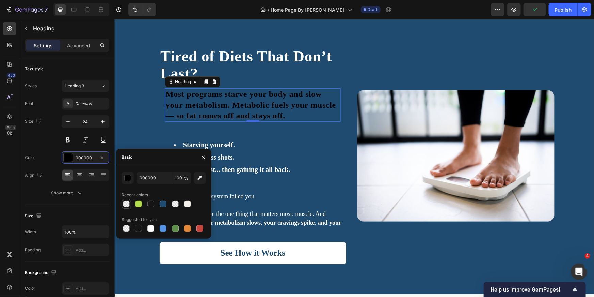
click at [126, 204] on div at bounding box center [126, 203] width 7 height 7
type input "0"
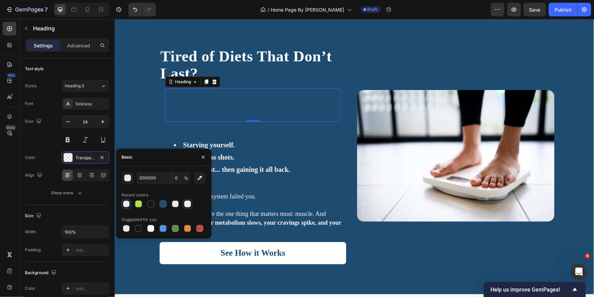
click at [189, 200] on div at bounding box center [187, 203] width 7 height 7
type input "F5F2EC"
type input "100"
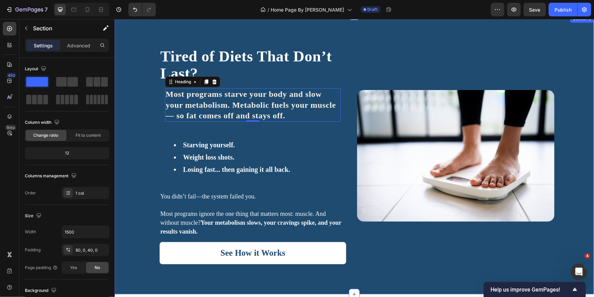
click at [136, 119] on div "⁠⁠⁠⁠⁠⁠⁠ Tired of Diets That Don’t Last? Heading Most programs starve your body …" at bounding box center [353, 161] width 479 height 238
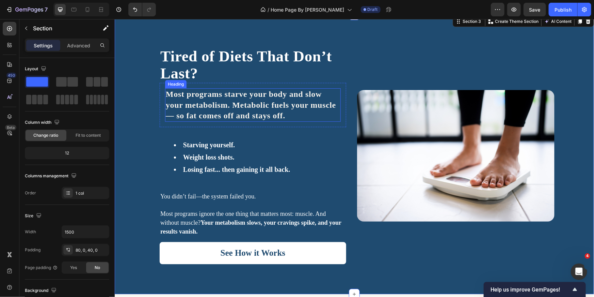
scroll to position [286, 0]
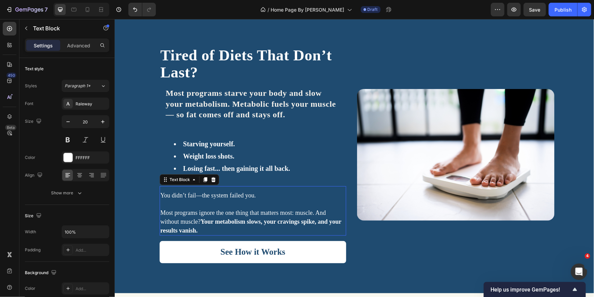
click at [172, 193] on span "You didn’t fail—the system failed you." at bounding box center [208, 194] width 96 height 7
drag, startPoint x: 202, startPoint y: 178, endPoint x: 201, endPoint y: 188, distance: 9.6
click at [203, 178] on icon at bounding box center [205, 179] width 4 height 5
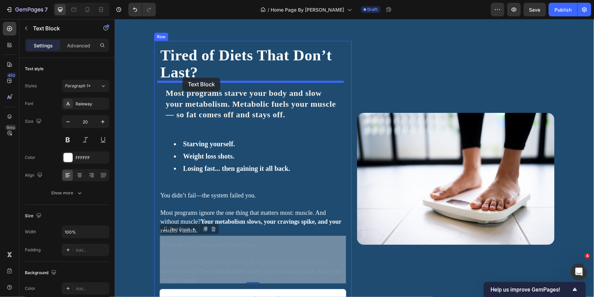
drag, startPoint x: 164, startPoint y: 228, endPoint x: 182, endPoint y: 77, distance: 151.6
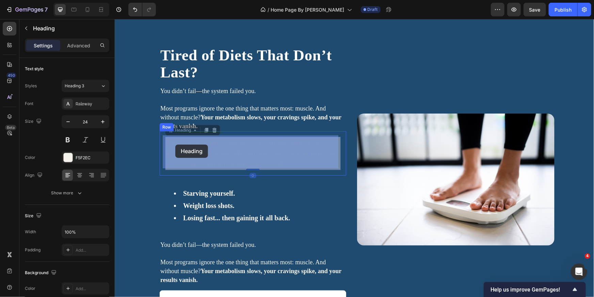
drag, startPoint x: 270, startPoint y: 159, endPoint x: 181, endPoint y: 147, distance: 89.7
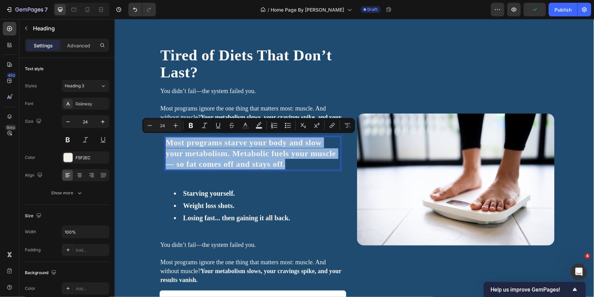
drag, startPoint x: 285, startPoint y: 163, endPoint x: 167, endPoint y: 143, distance: 120.1
click at [167, 143] on p "Most programs starve your body and slow your metabolism. Metabolic fuels your m…" at bounding box center [253, 153] width 174 height 32
copy p "Most programs starve your body and slow your metabolism. Metabolic fuels your m…"
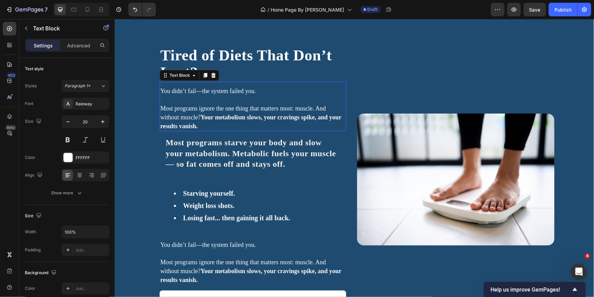
click at [176, 102] on p at bounding box center [252, 99] width 185 height 9
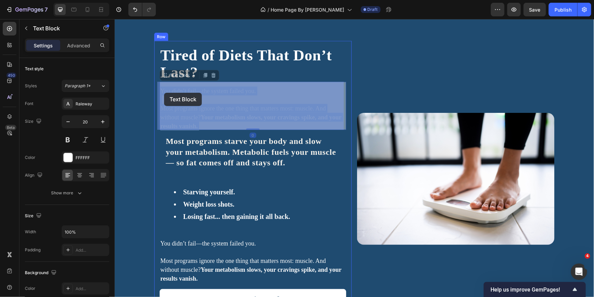
drag, startPoint x: 204, startPoint y: 126, endPoint x: 163, endPoint y: 92, distance: 53.5
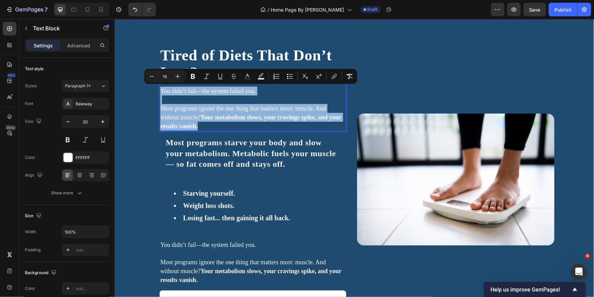
drag, startPoint x: 196, startPoint y: 123, endPoint x: 159, endPoint y: 90, distance: 49.5
click at [159, 90] on div "You didn’t fail—the system failed you. Most programs ignore the one thing that …" at bounding box center [252, 107] width 187 height 45
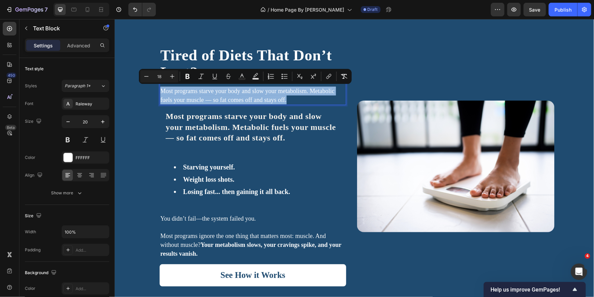
drag, startPoint x: 250, startPoint y: 94, endPoint x: 158, endPoint y: 93, distance: 91.3
click at [160, 93] on p "Most programs starve your body and slow your metabolism. Metabolic fuels your m…" at bounding box center [252, 95] width 185 height 18
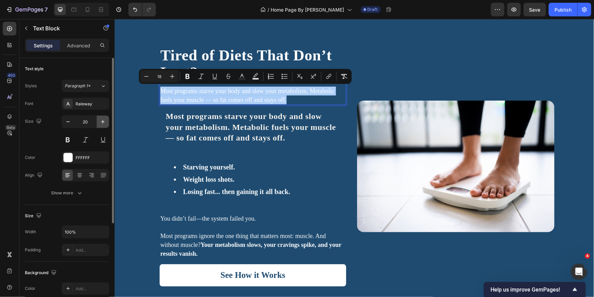
click at [101, 122] on icon "button" at bounding box center [102, 121] width 3 height 3
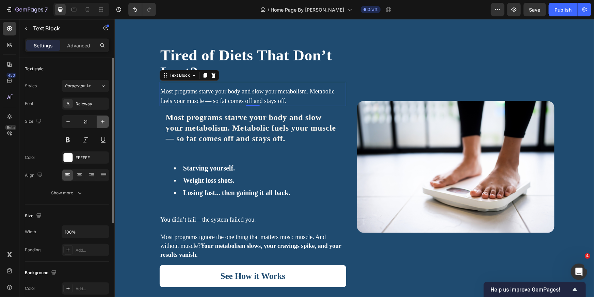
click at [101, 122] on icon "button" at bounding box center [102, 121] width 3 height 3
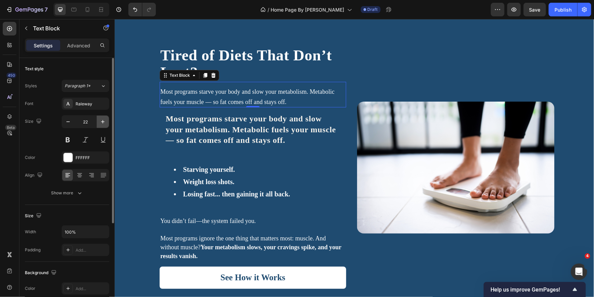
click at [101, 122] on icon "button" at bounding box center [102, 121] width 3 height 3
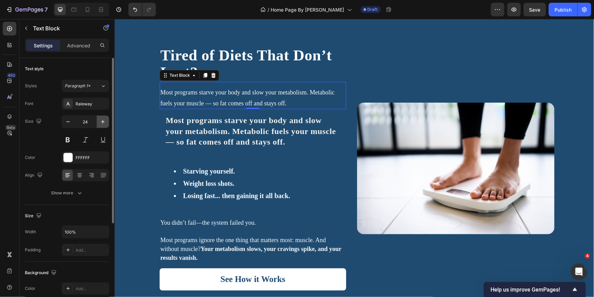
click at [101, 122] on icon "button" at bounding box center [102, 121] width 3 height 3
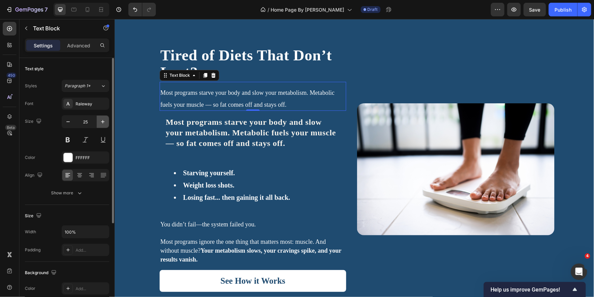
click at [101, 122] on icon "button" at bounding box center [102, 121] width 3 height 3
type input "26"
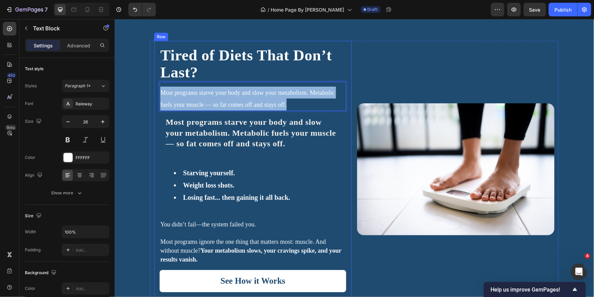
drag, startPoint x: 288, startPoint y: 101, endPoint x: 155, endPoint y: 92, distance: 133.8
click at [155, 92] on div "⁠⁠⁠⁠⁠⁠⁠ Tired of Diets That Don’t Last? Heading Most programs starve your body …" at bounding box center [253, 169] width 198 height 256
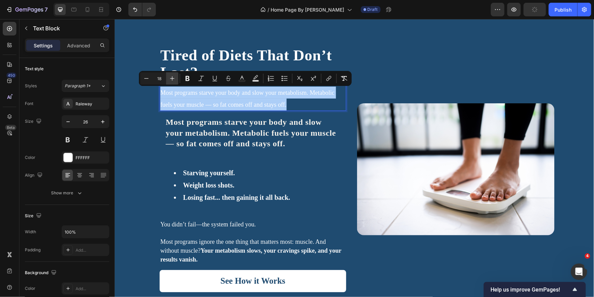
click at [172, 79] on icon "Editor contextual toolbar" at bounding box center [172, 78] width 7 height 7
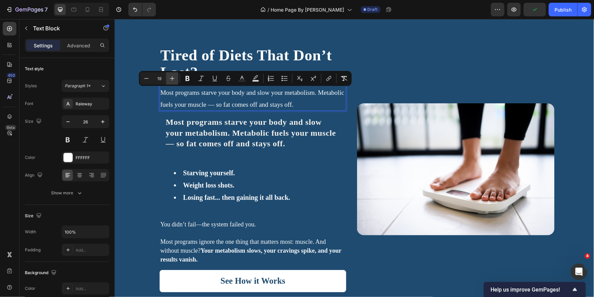
click at [172, 79] on icon "Editor contextual toolbar" at bounding box center [172, 78] width 7 height 7
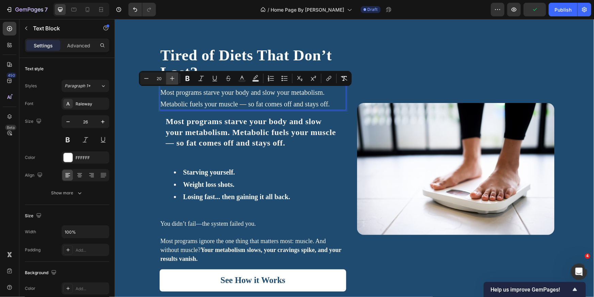
click at [172, 79] on icon "Editor contextual toolbar" at bounding box center [172, 78] width 7 height 7
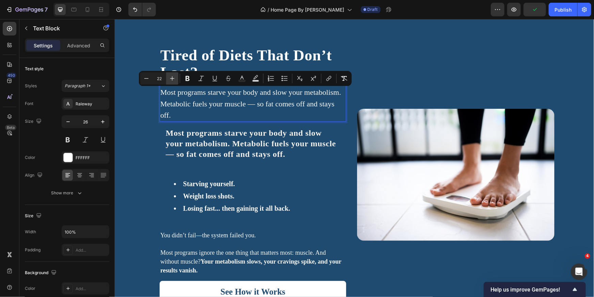
click at [172, 79] on icon "Editor contextual toolbar" at bounding box center [172, 78] width 7 height 7
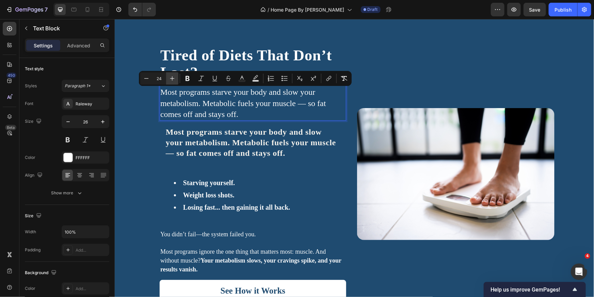
click at [172, 79] on icon "Editor contextual toolbar" at bounding box center [172, 78] width 7 height 7
type input "25"
click at [138, 139] on div "⁠⁠⁠⁠⁠⁠⁠ Tired of Diets That Don’t Last? Heading Most programs starve your body …" at bounding box center [353, 179] width 479 height 277
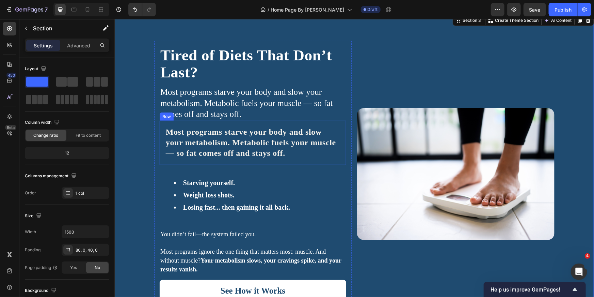
click at [161, 123] on div "Most programs starve your body and slow your metabolism. Metabolic fuels your m…" at bounding box center [252, 142] width 187 height 44
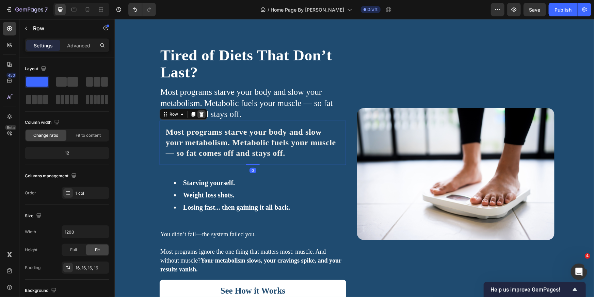
click at [201, 115] on icon at bounding box center [201, 113] width 5 height 5
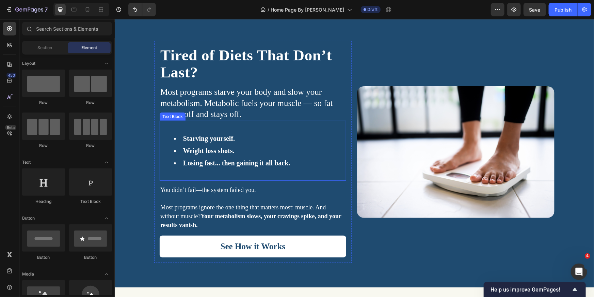
click at [241, 155] on ul "Starving yourself. Weight loss shots. Losing fast... then gaining it all back." at bounding box center [252, 150] width 185 height 37
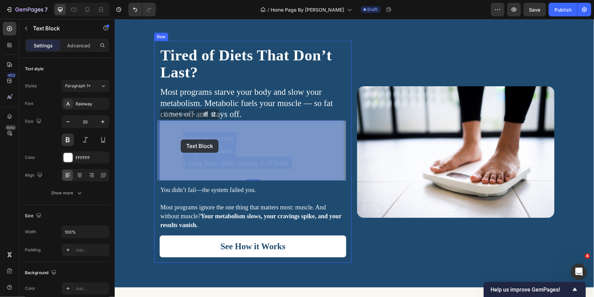
drag, startPoint x: 291, startPoint y: 163, endPoint x: 183, endPoint y: 140, distance: 111.0
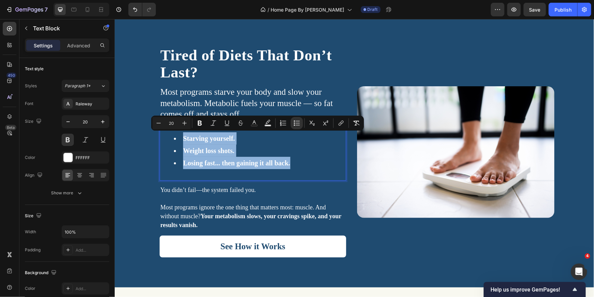
drag, startPoint x: 282, startPoint y: 160, endPoint x: 181, endPoint y: 137, distance: 103.0
click at [181, 137] on ul "Starving yourself. Weight loss shots. Losing fast... then gaining it all back." at bounding box center [252, 150] width 185 height 37
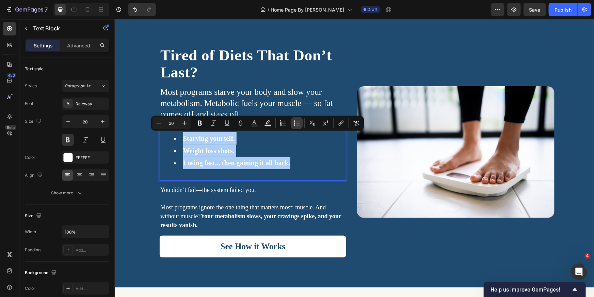
click at [297, 122] on icon "Editor contextual toolbar" at bounding box center [297, 123] width 7 height 7
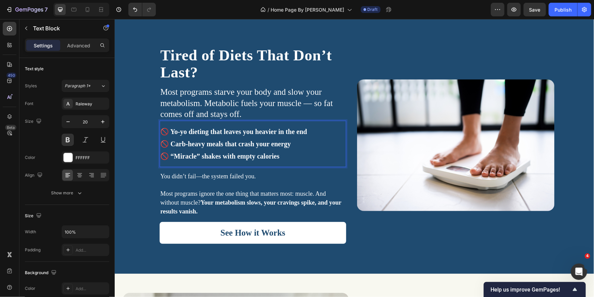
click at [169, 130] on p "🚫 Yo-yo dieting that leaves you heavier in the end" at bounding box center [252, 131] width 185 height 12
click at [168, 132] on p "🚫 Yo-yo dieting that leaves you heavier in the end" at bounding box center [252, 131] width 185 height 12
click at [166, 144] on p "🚫 Carb-heavy meals that crash your energy" at bounding box center [252, 143] width 185 height 12
click at [168, 155] on p "🚫 “Miracle” shakes with empty calories" at bounding box center [252, 155] width 185 height 12
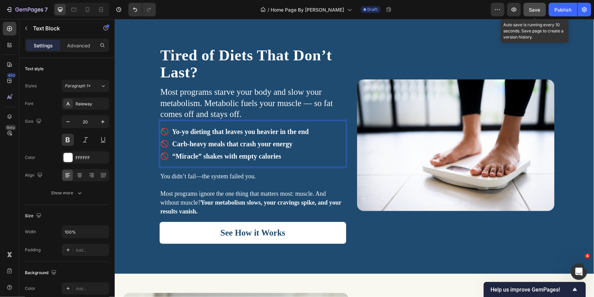
click at [533, 14] on button "Save" at bounding box center [535, 10] width 22 height 14
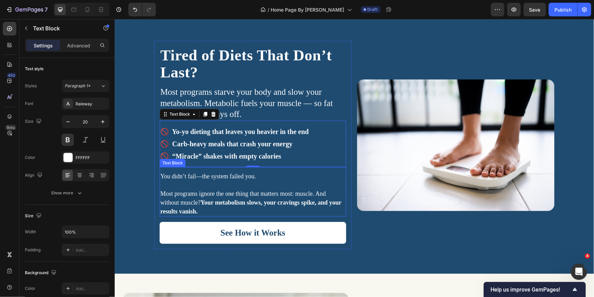
click at [228, 209] on p "Most programs ignore the one thing that matters most: muscle. And without muscl…" at bounding box center [252, 202] width 185 height 27
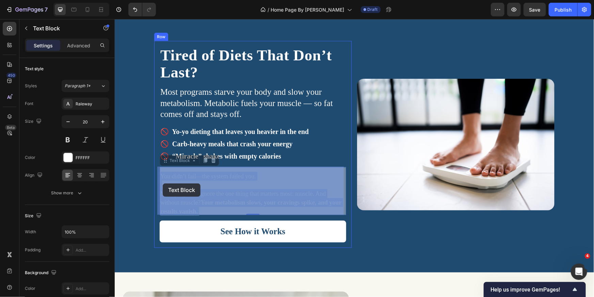
drag, startPoint x: 193, startPoint y: 207, endPoint x: 163, endPoint y: 184, distance: 37.7
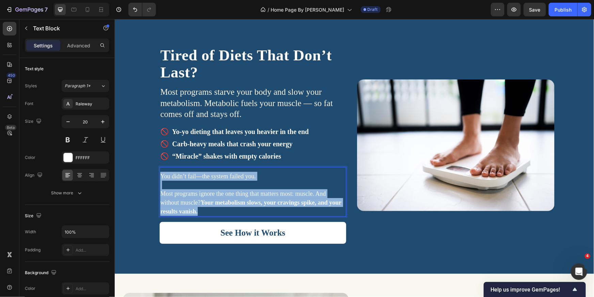
drag, startPoint x: 195, startPoint y: 209, endPoint x: 159, endPoint y: 177, distance: 48.2
click at [159, 177] on div "You didn’t fail—the system failed you. Most programs ignore the one thing that …" at bounding box center [252, 193] width 187 height 45
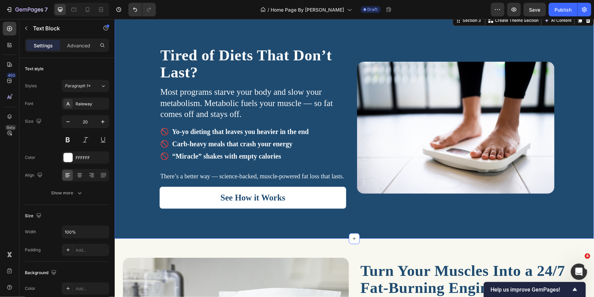
click at [247, 228] on div "⁠⁠⁠⁠⁠⁠⁠ Tired of Diets That Don’t Last? Heading Most programs starve your body …" at bounding box center [353, 125] width 479 height 225
click at [261, 155] on p "🚫 “Miracle” shakes with empty calories" at bounding box center [252, 155] width 185 height 12
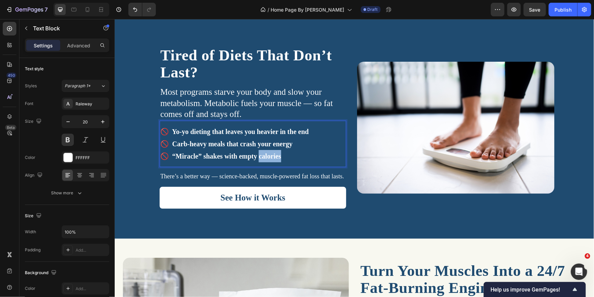
click at [260, 159] on p "🚫 “Miracle” shakes with empty calories" at bounding box center [252, 155] width 185 height 12
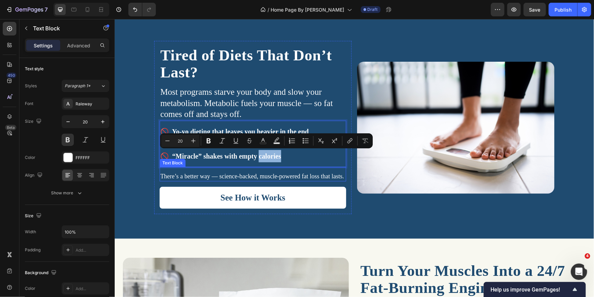
click at [245, 175] on span "There’s a better way — science-backed, muscle-powered fat loss that lasts." at bounding box center [252, 175] width 184 height 7
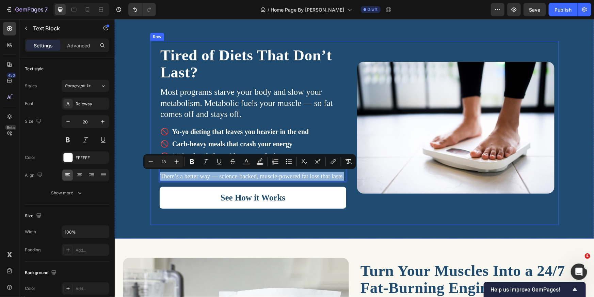
drag, startPoint x: 341, startPoint y: 176, endPoint x: 149, endPoint y: 170, distance: 191.5
click at [150, 170] on div "⁠⁠⁠⁠⁠⁠⁠ Tired of Diets That Don’t Last? Heading Most programs starve your body …" at bounding box center [354, 133] width 409 height 184
click at [180, 161] on icon "Editor contextual toolbar" at bounding box center [176, 161] width 7 height 7
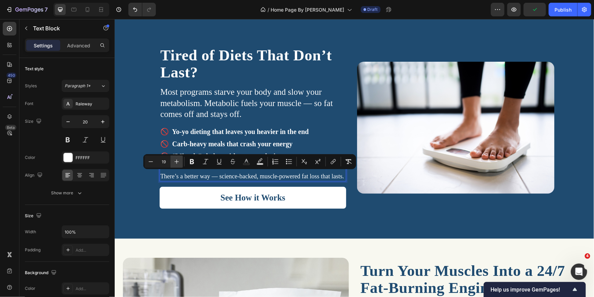
click at [180, 161] on icon "Editor contextual toolbar" at bounding box center [176, 161] width 7 height 7
type input "20"
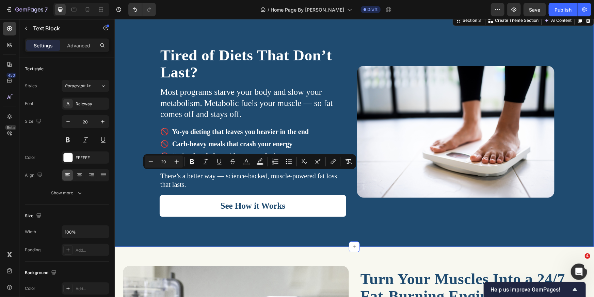
click at [529, 33] on div "⁠⁠⁠⁠⁠⁠⁠ Tired of Diets That Don’t Last? Heading Most programs starve your body …" at bounding box center [353, 129] width 479 height 233
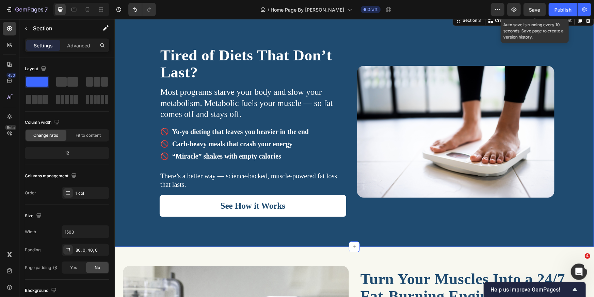
click at [535, 10] on span "Save" at bounding box center [535, 10] width 11 height 6
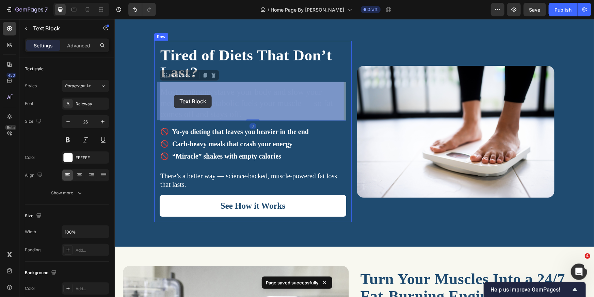
drag, startPoint x: 246, startPoint y: 114, endPoint x: 176, endPoint y: 96, distance: 71.7
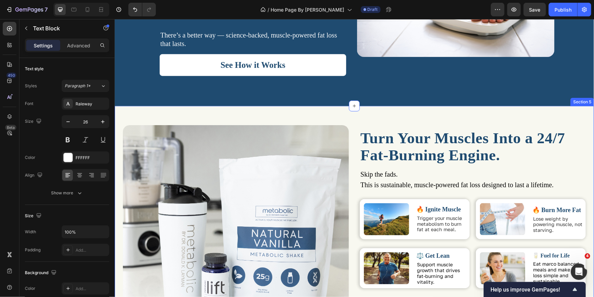
scroll to position [460, 0]
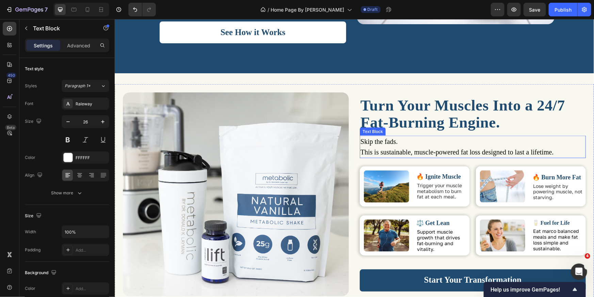
click at [390, 153] on span "This is sustainable, muscle-powered fat loss designed to last a lifetime." at bounding box center [456, 151] width 193 height 7
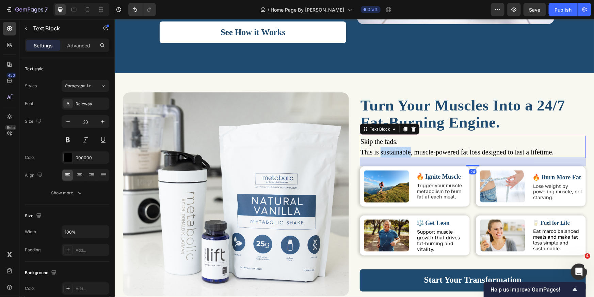
click at [390, 153] on span "This is sustainable, muscle-powered fat loss designed to last a lifetime." at bounding box center [456, 151] width 193 height 7
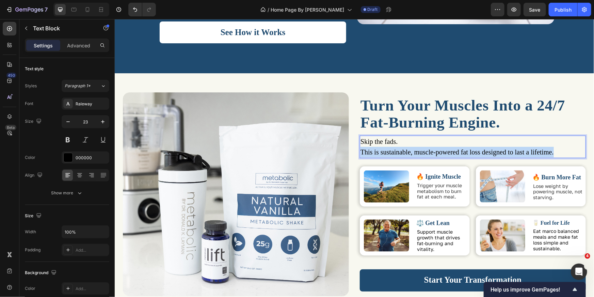
click at [390, 153] on span "This is sustainable, muscle-powered fat loss designed to last a lifetime." at bounding box center [456, 151] width 193 height 7
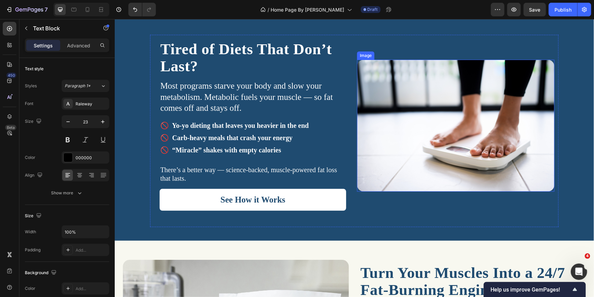
scroll to position [285, 0]
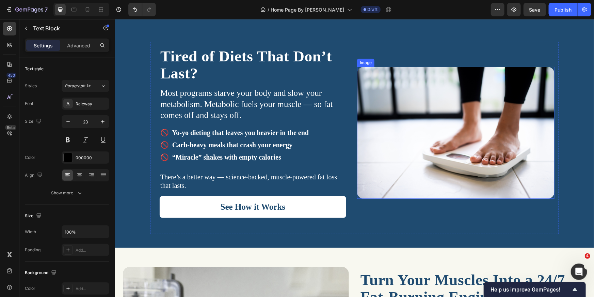
click at [441, 112] on img at bounding box center [456, 132] width 198 height 132
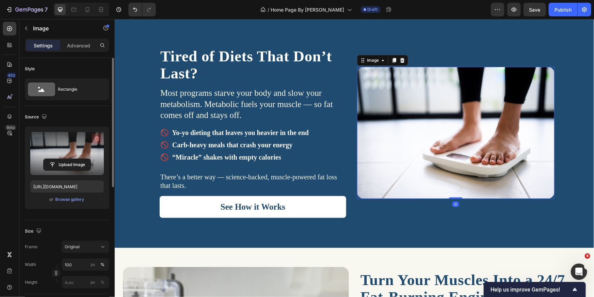
click at [96, 136] on icon "button" at bounding box center [97, 138] width 7 height 7
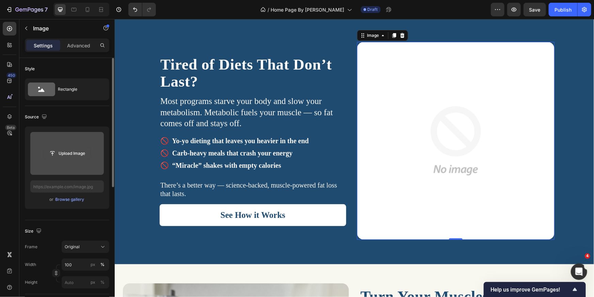
click at [77, 157] on input "file" at bounding box center [67, 153] width 47 height 12
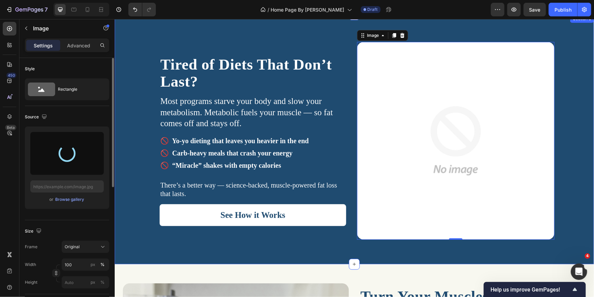
type input "[URL][DOMAIN_NAME]"
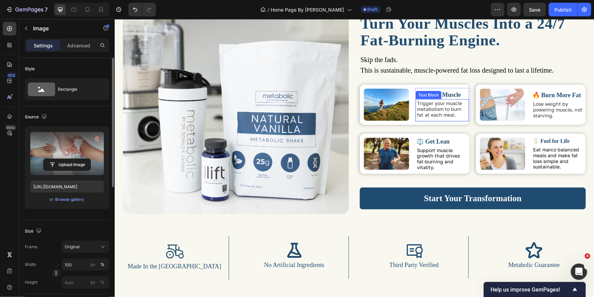
scroll to position [514, 0]
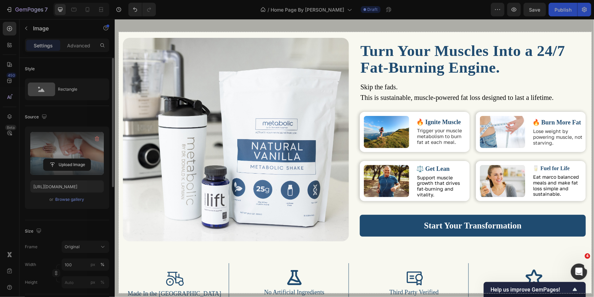
drag, startPoint x: 119, startPoint y: 32, endPoint x: 592, endPoint y: 293, distance: 539.5
click at [592, 293] on div "1389 X 766" at bounding box center [297, 148] width 594 height 297
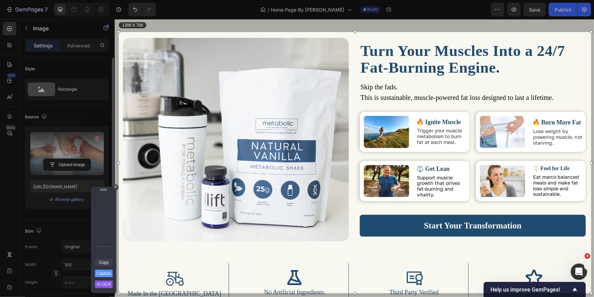
click at [111, 262] on link "Copy" at bounding box center [104, 261] width 18 height 7
